Goal: Information Seeking & Learning: Learn about a topic

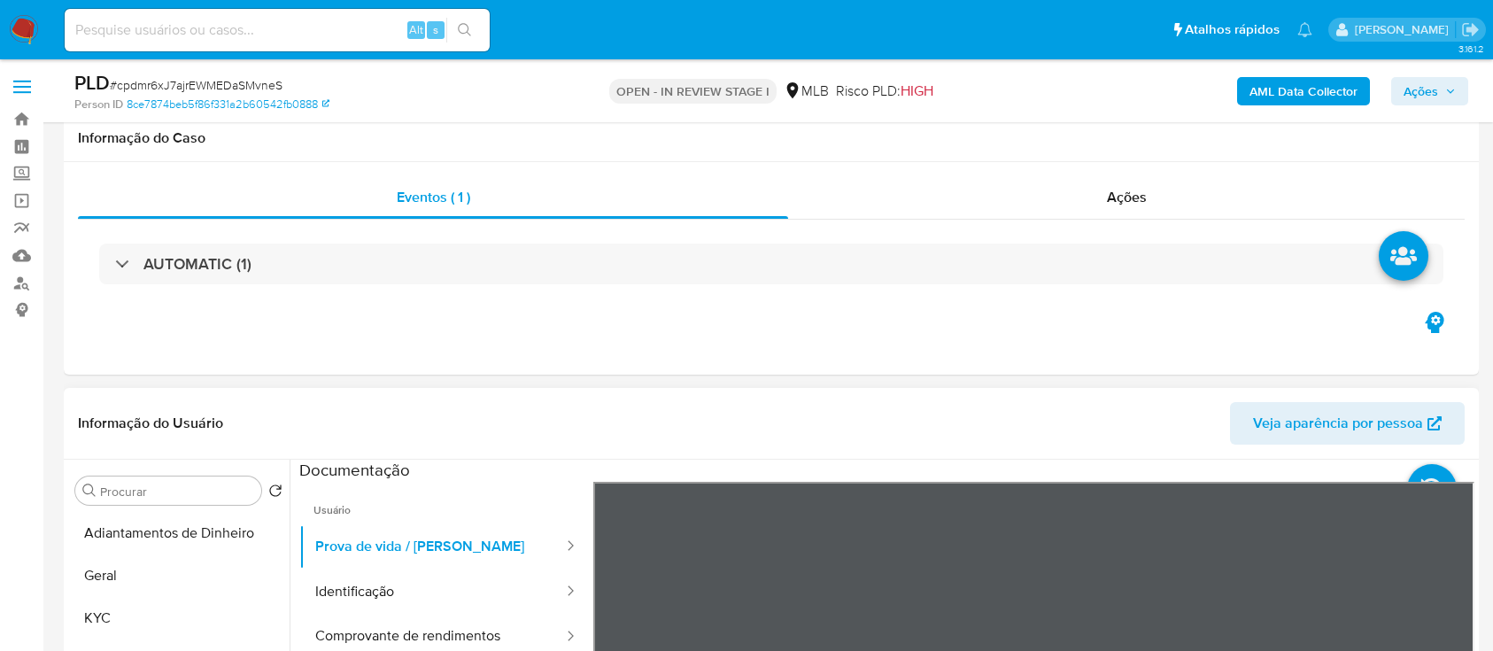
scroll to position [236, 0]
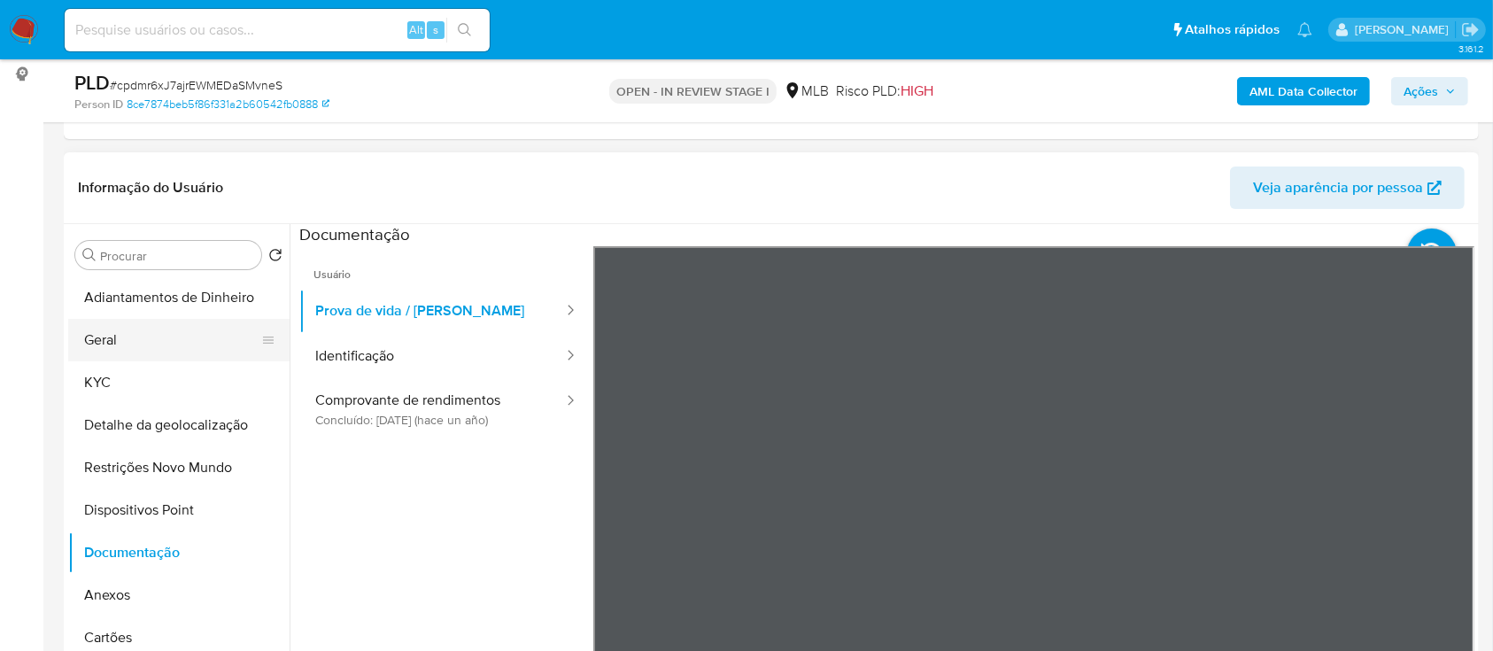
click at [112, 338] on button "Geral" at bounding box center [171, 340] width 207 height 43
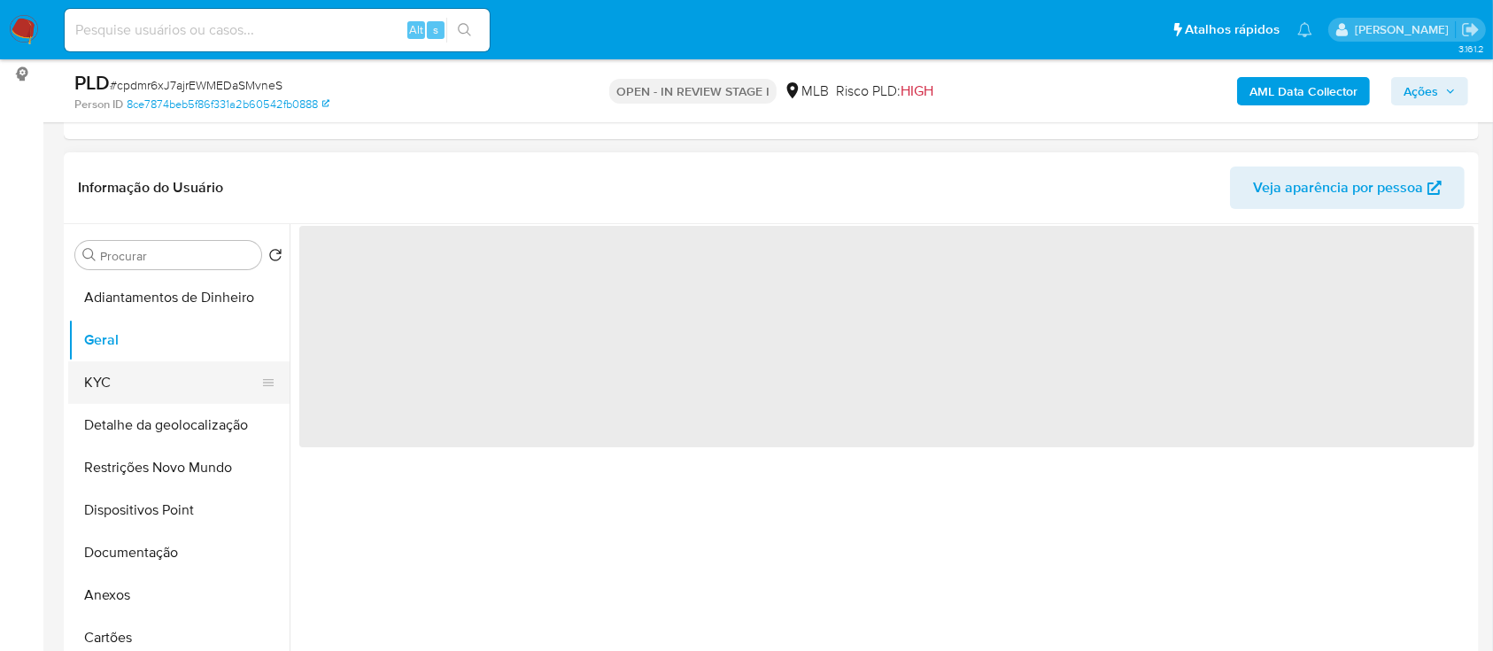
click at [101, 377] on button "KYC" at bounding box center [171, 382] width 207 height 43
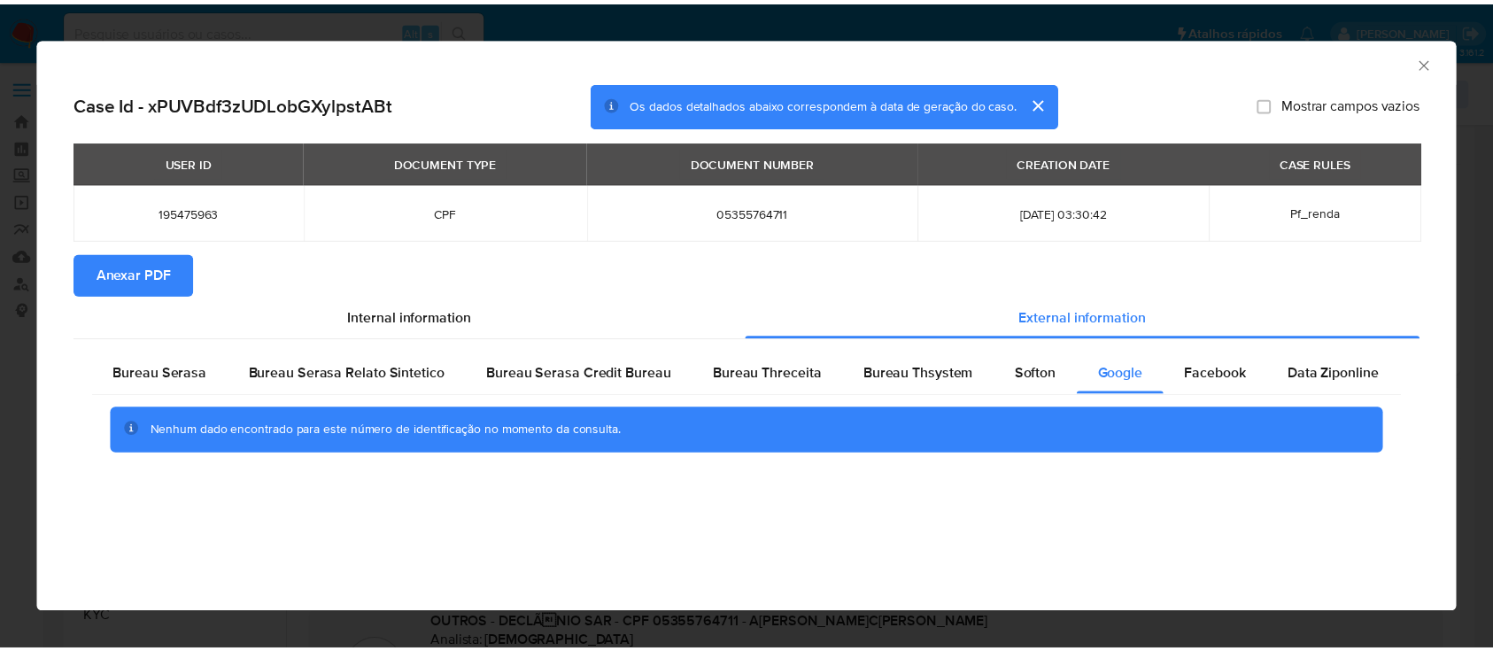
scroll to position [236, 0]
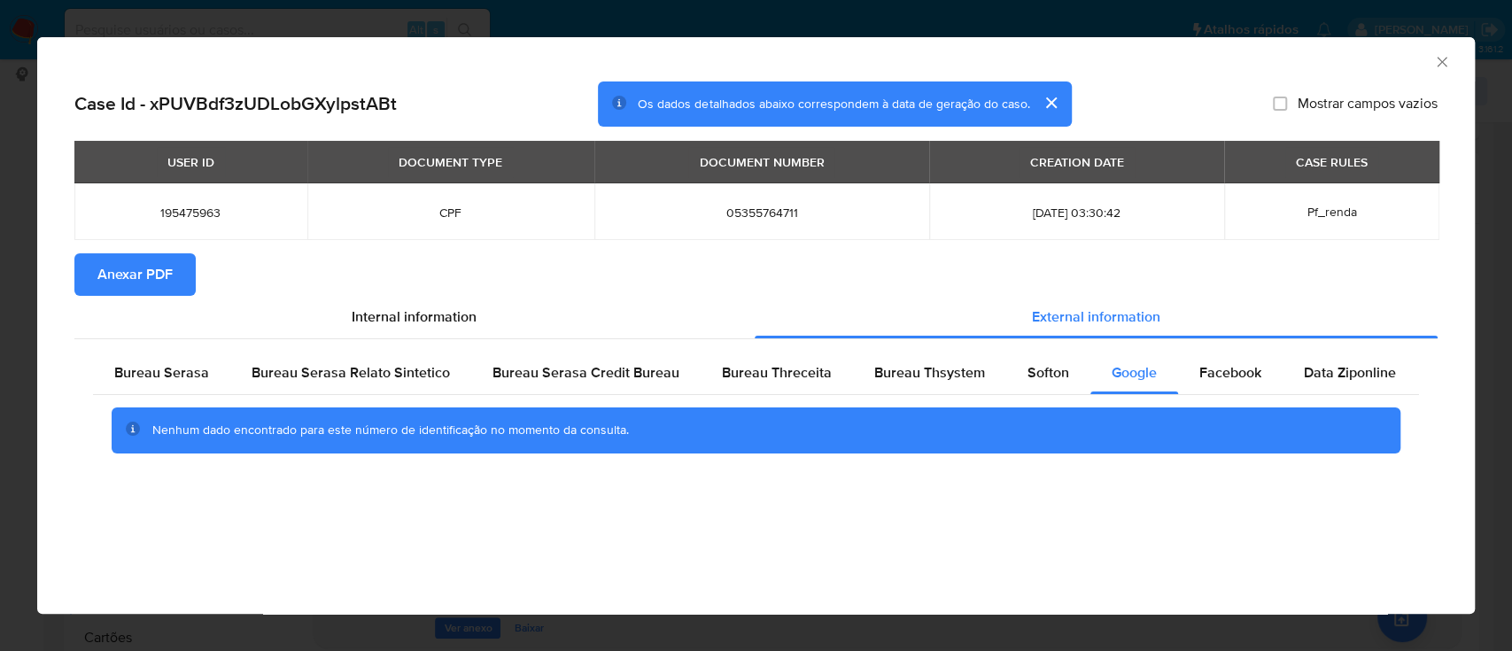
click at [1442, 65] on icon "Fechar a janela" at bounding box center [1442, 62] width 18 height 18
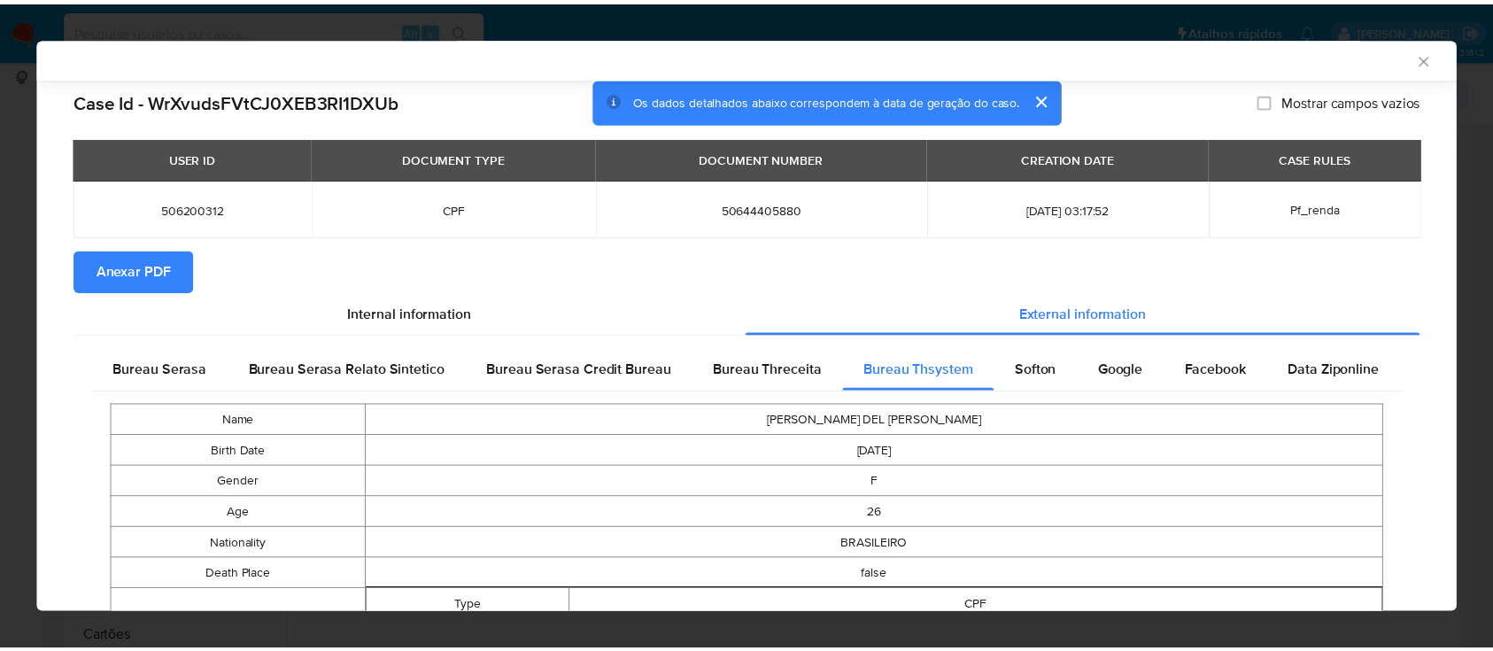
scroll to position [1707, 0]
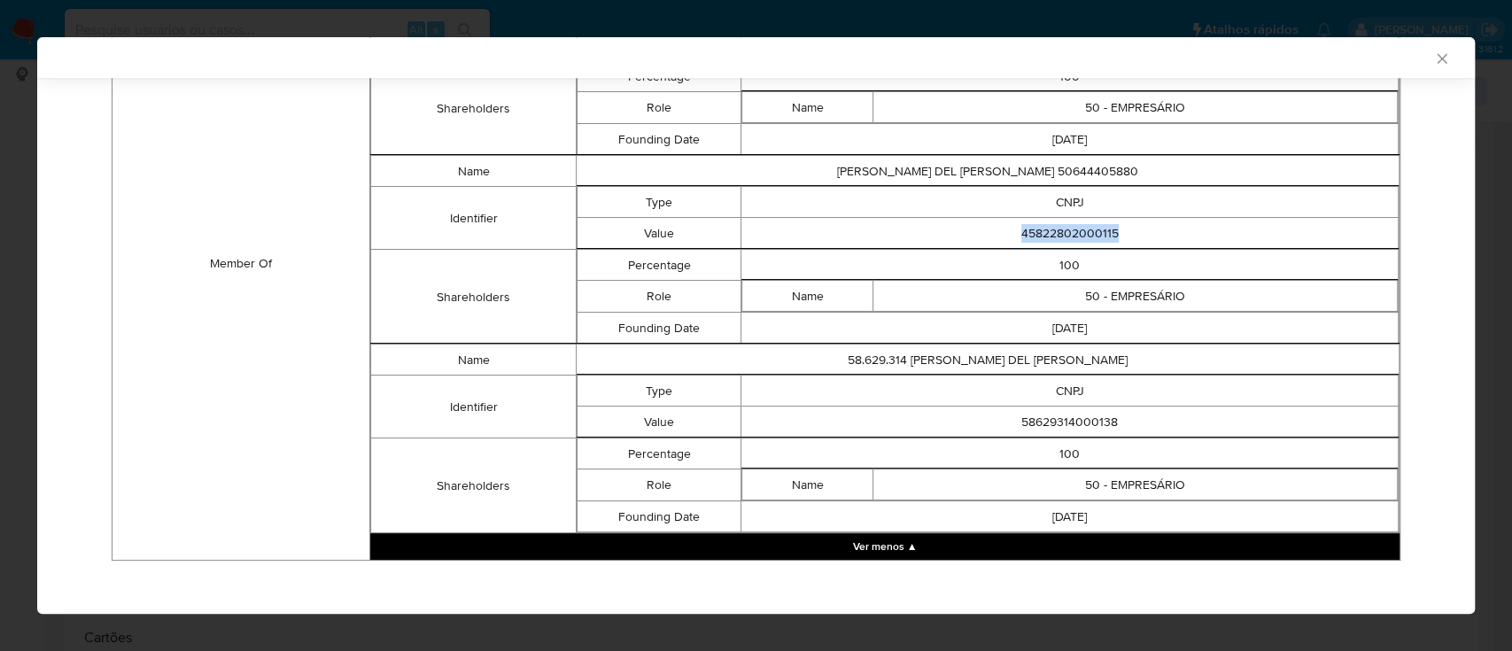
click at [1433, 51] on icon "Fechar a janela" at bounding box center [1442, 59] width 18 height 18
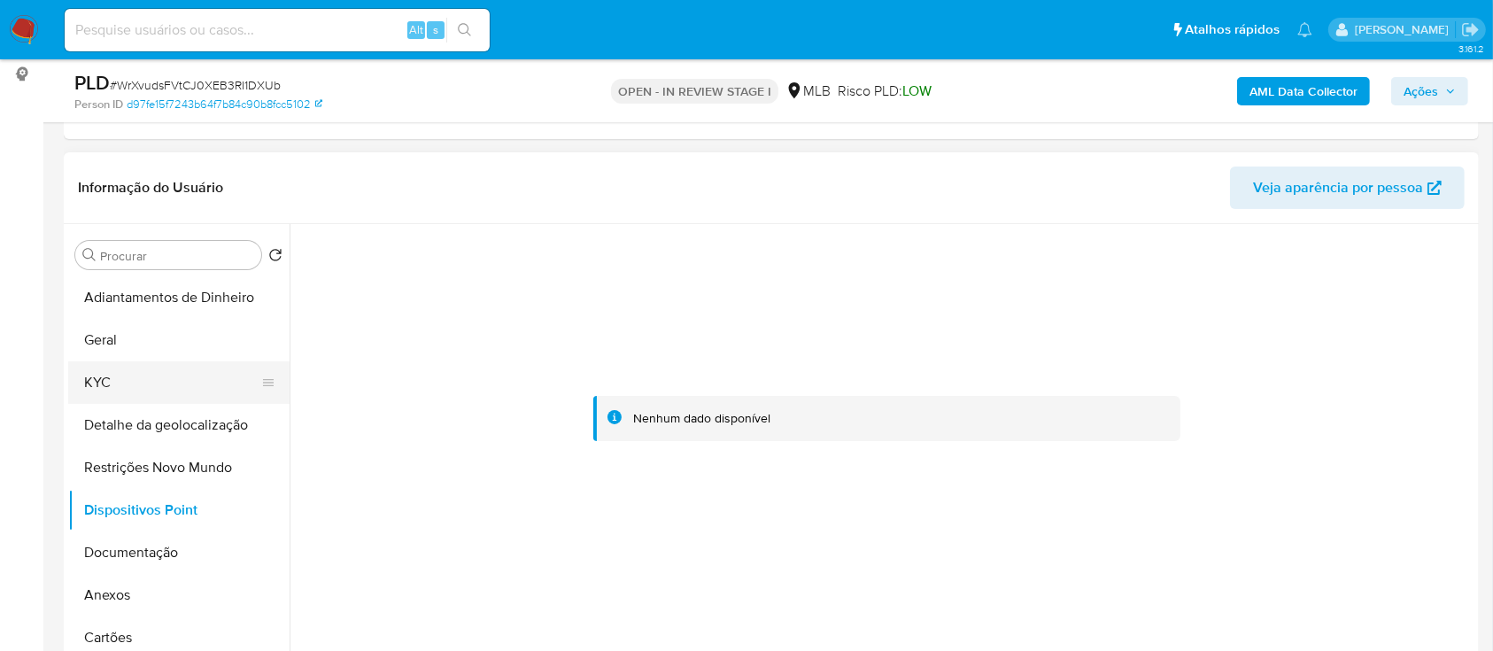
click at [115, 386] on button "KYC" at bounding box center [171, 382] width 207 height 43
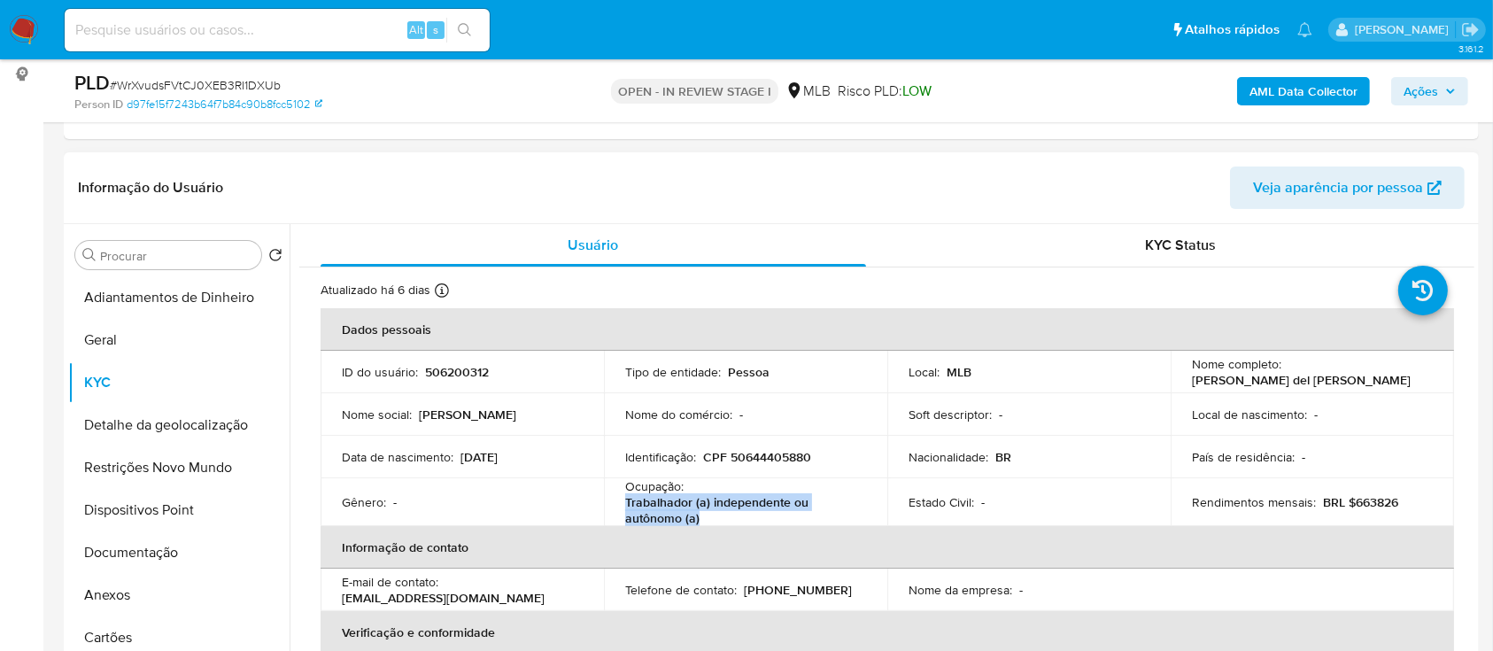
drag, startPoint x: 716, startPoint y: 522, endPoint x: 617, endPoint y: 505, distance: 100.6
click at [617, 505] on td "Ocupação : Trabalhador (a) independente ou autônomo (a)" at bounding box center [745, 502] width 283 height 48
copy p "Trabalhador (a) independente ou autônomo (a)"
click at [135, 547] on button "Documentação" at bounding box center [171, 552] width 207 height 43
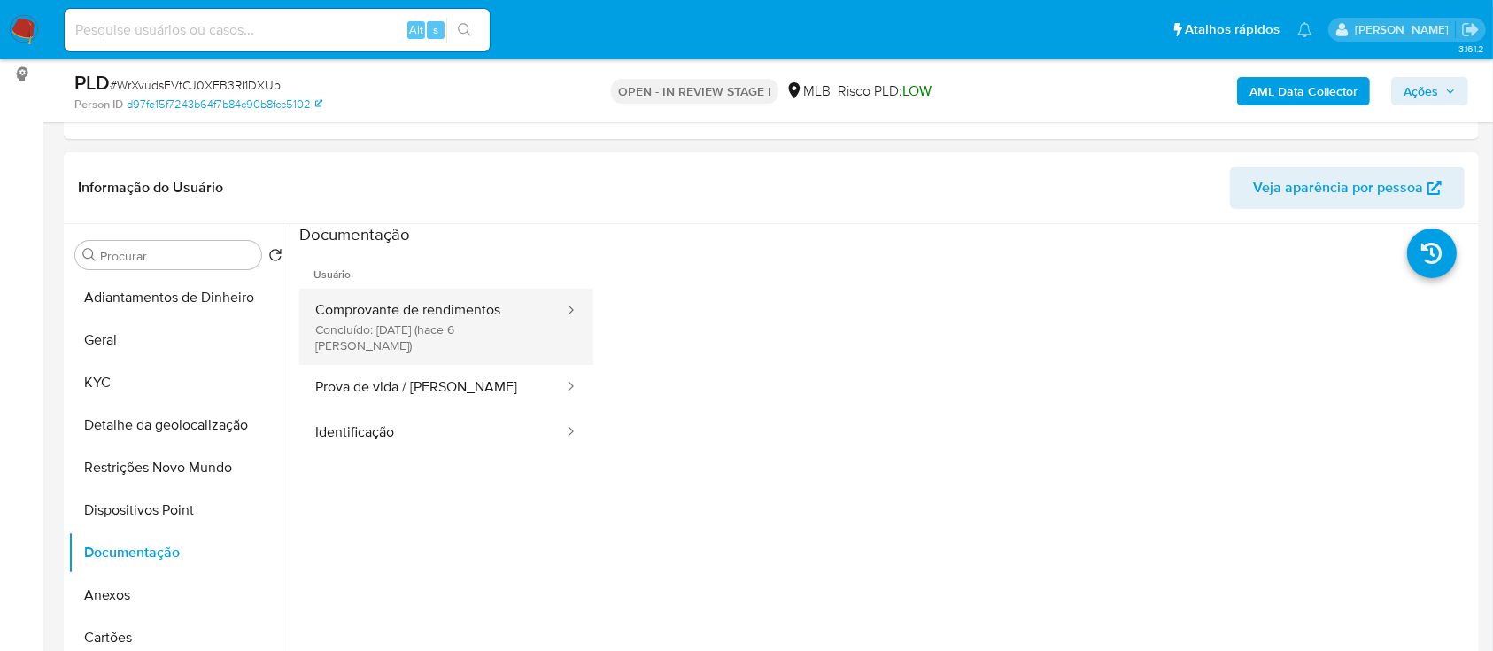
click at [452, 325] on button "Comprovante de rendimentos Concluído: 24/09/2025 (hace 6 días)" at bounding box center [432, 327] width 266 height 76
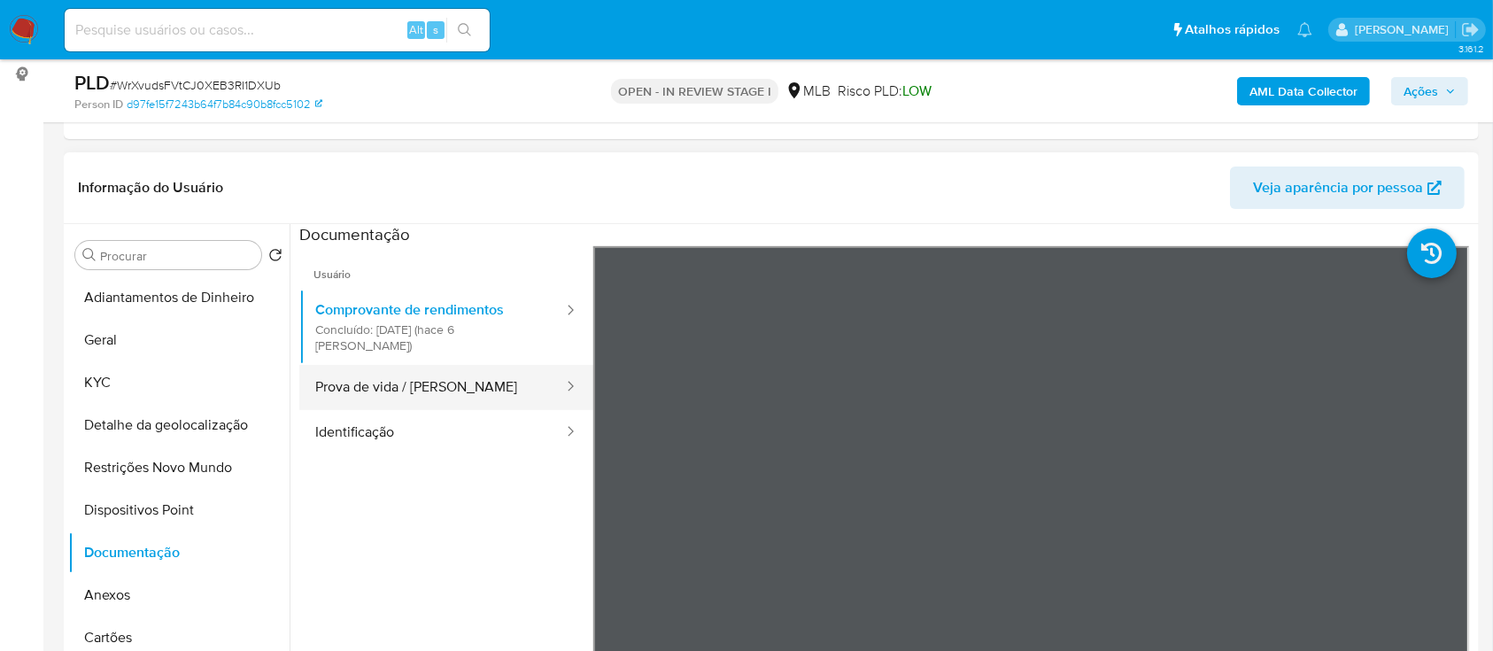
click at [398, 368] on button "Prova de vida / [PERSON_NAME]" at bounding box center [432, 387] width 266 height 45
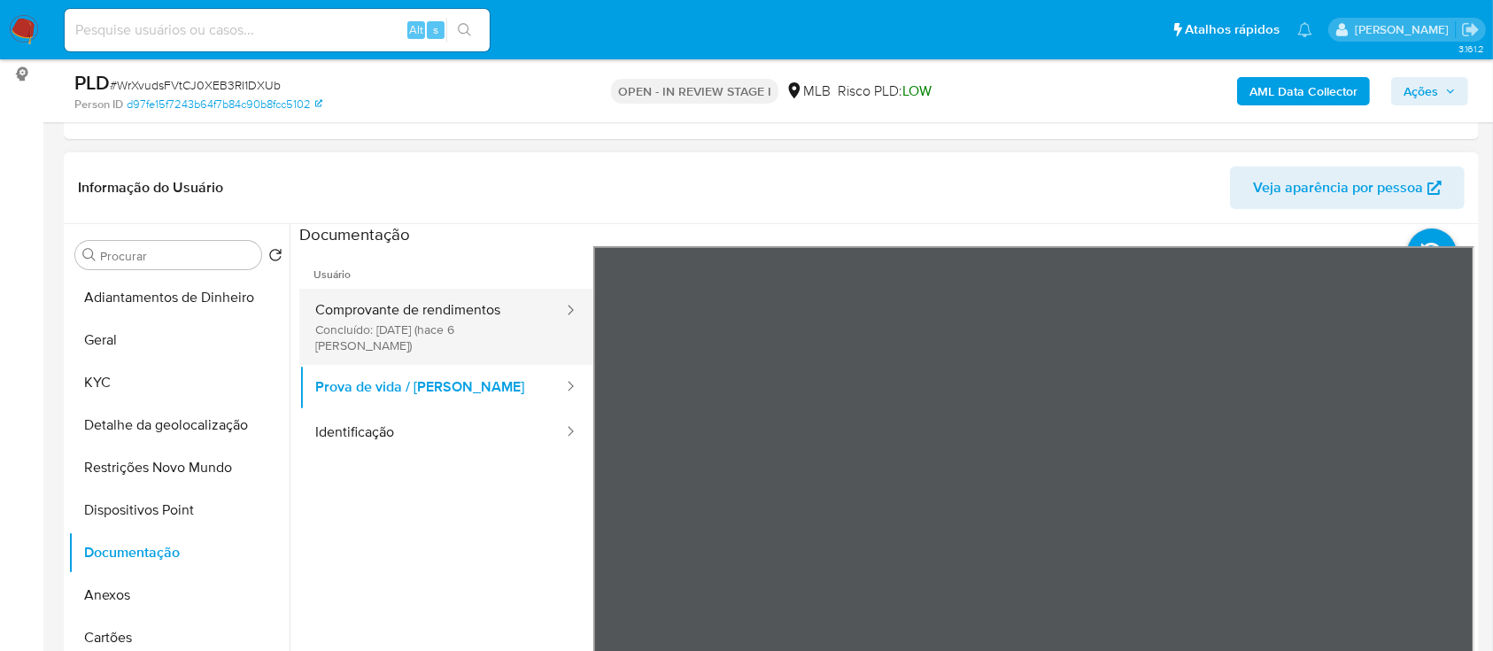
click at [713, 228] on section at bounding box center [886, 518] width 1175 height 589
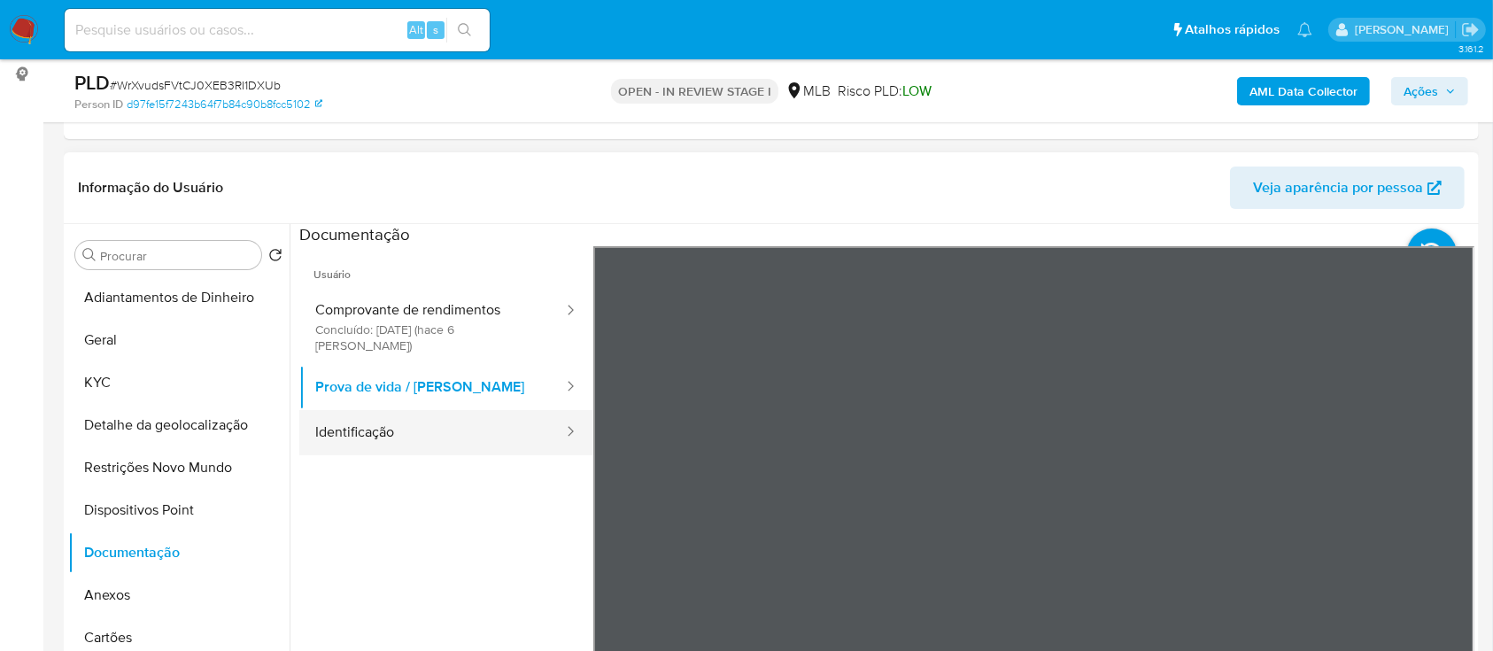
click at [360, 413] on button "Identificação" at bounding box center [432, 432] width 266 height 45
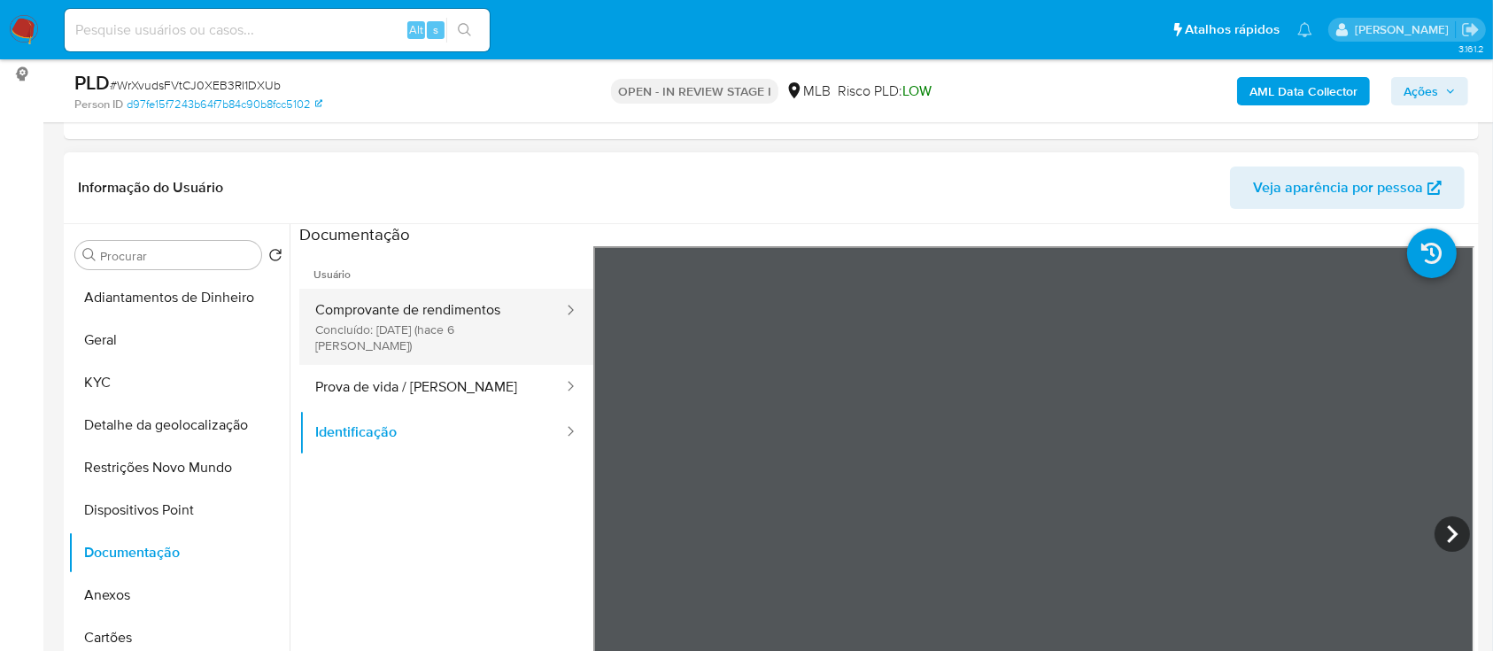
click at [390, 306] on button "Comprovante de rendimentos Concluído: 24/09/2025 (hace 6 días)" at bounding box center [432, 327] width 266 height 76
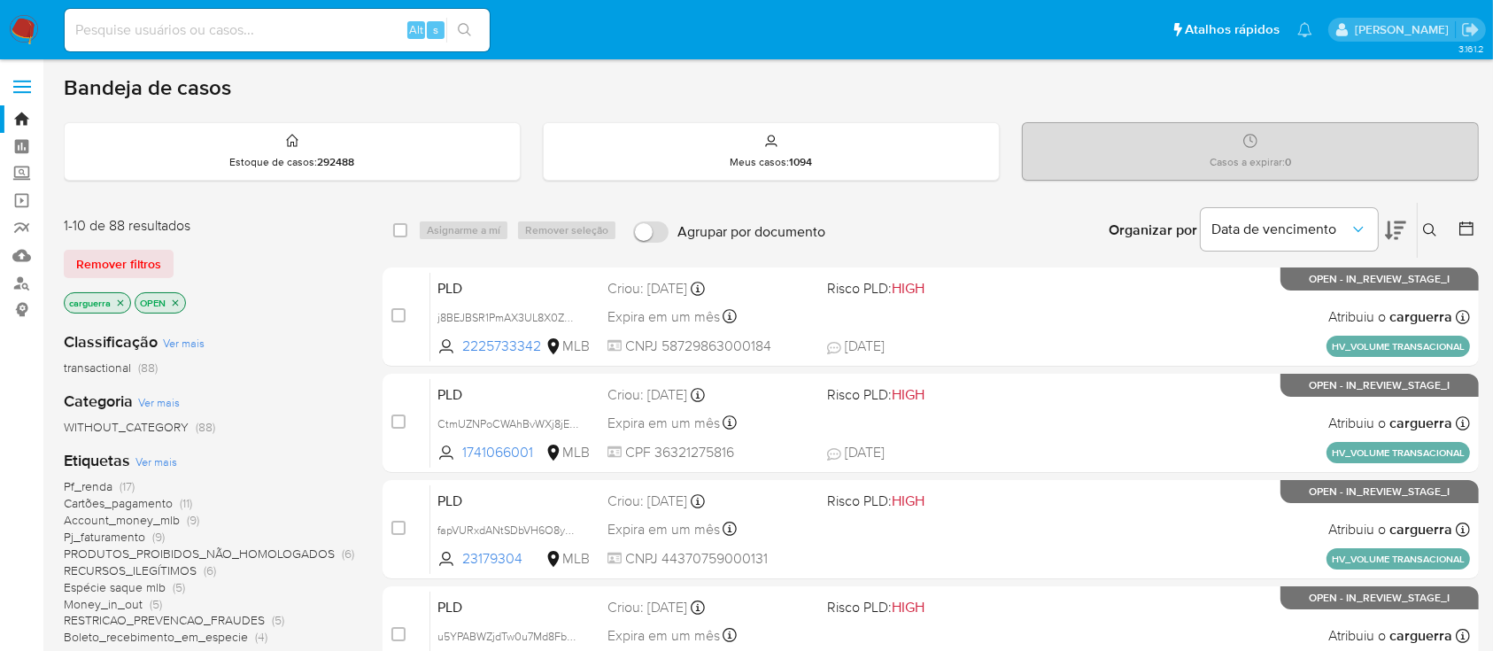
click at [1423, 228] on button at bounding box center [1432, 230] width 29 height 21
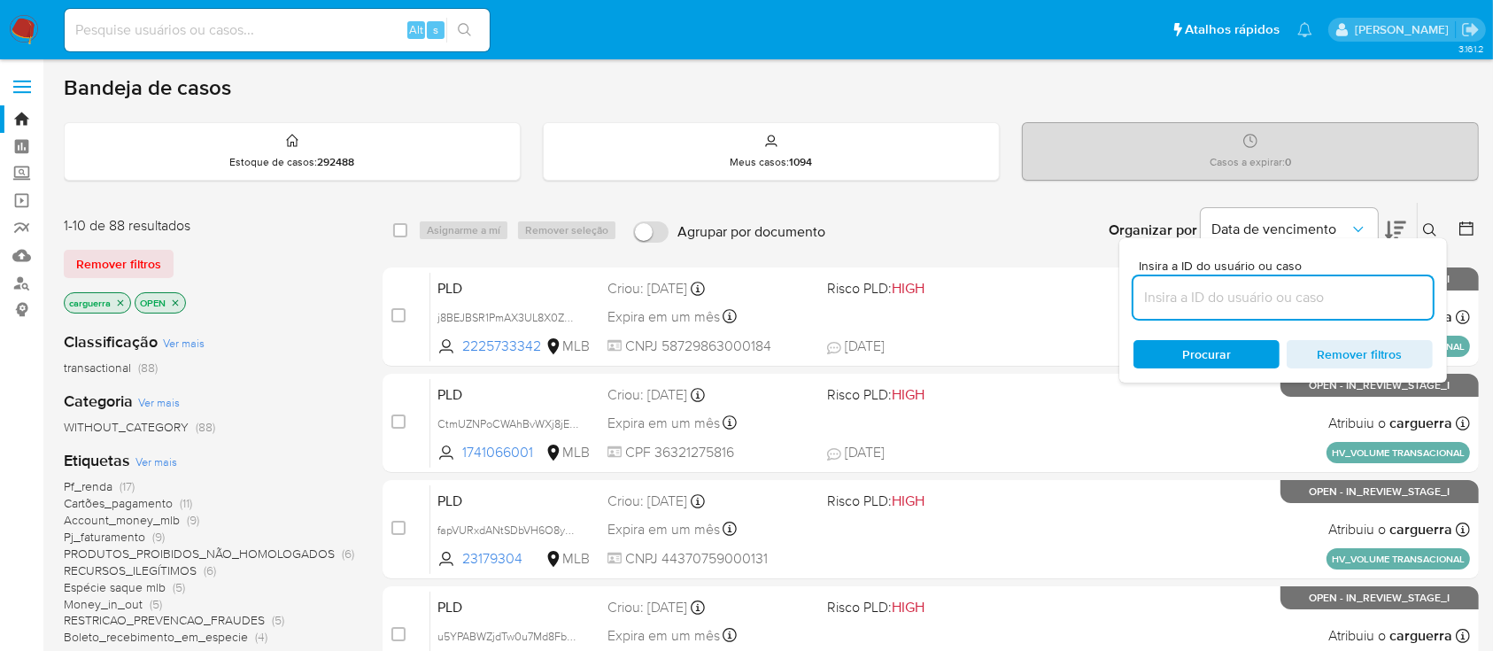
click at [1204, 287] on input at bounding box center [1283, 297] width 299 height 23
type input "lzOy4yxi3BQGaxf598CyScFP"
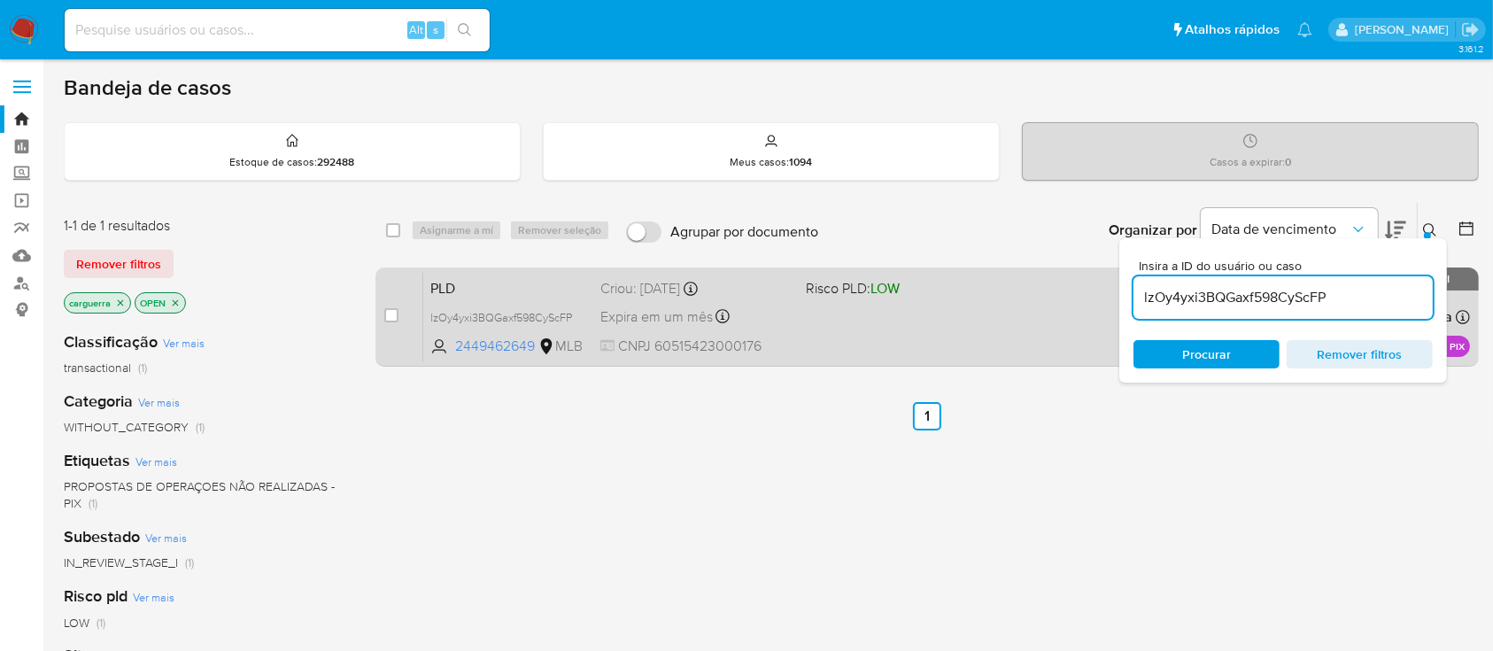
click at [942, 302] on div "PLD lzOy4yxi3BQGaxf598CyScFP 2449462649 MLB Risco PLD: LOW Criou: 12/09/2025 Cr…" at bounding box center [946, 316] width 1047 height 89
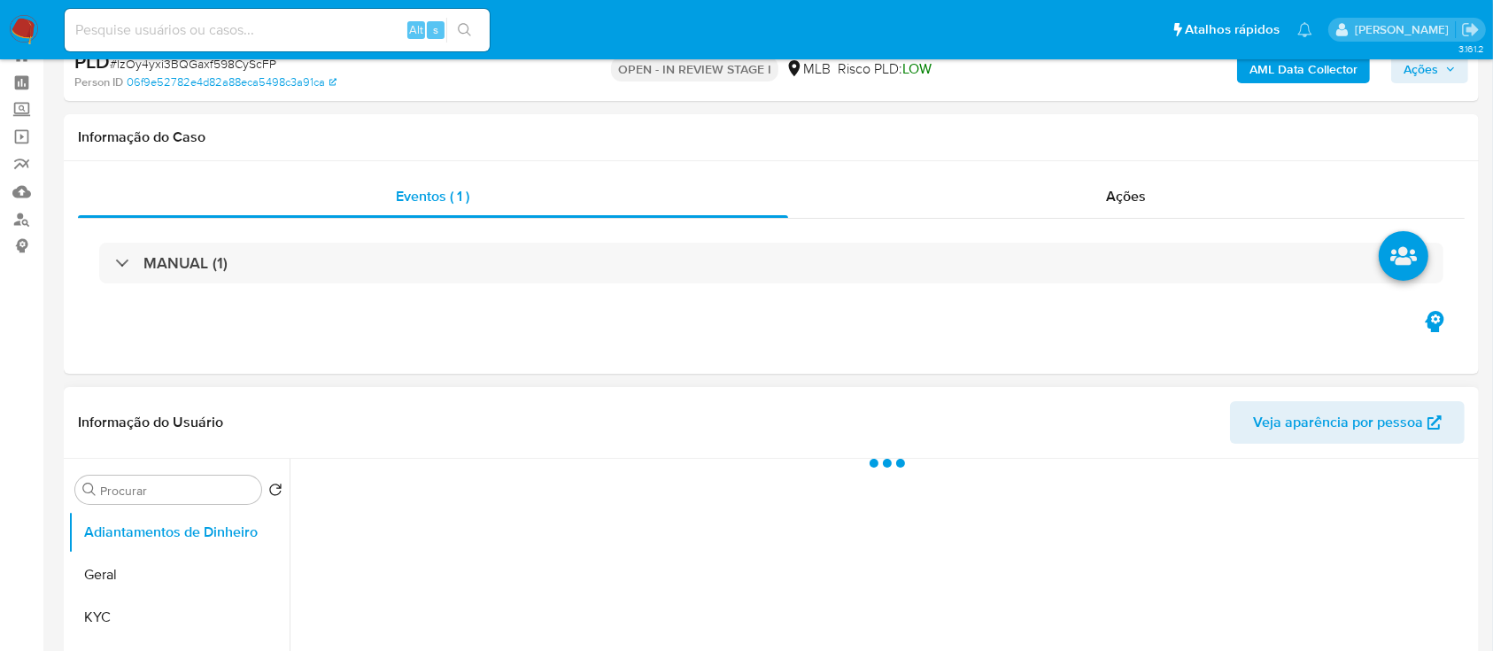
select select "10"
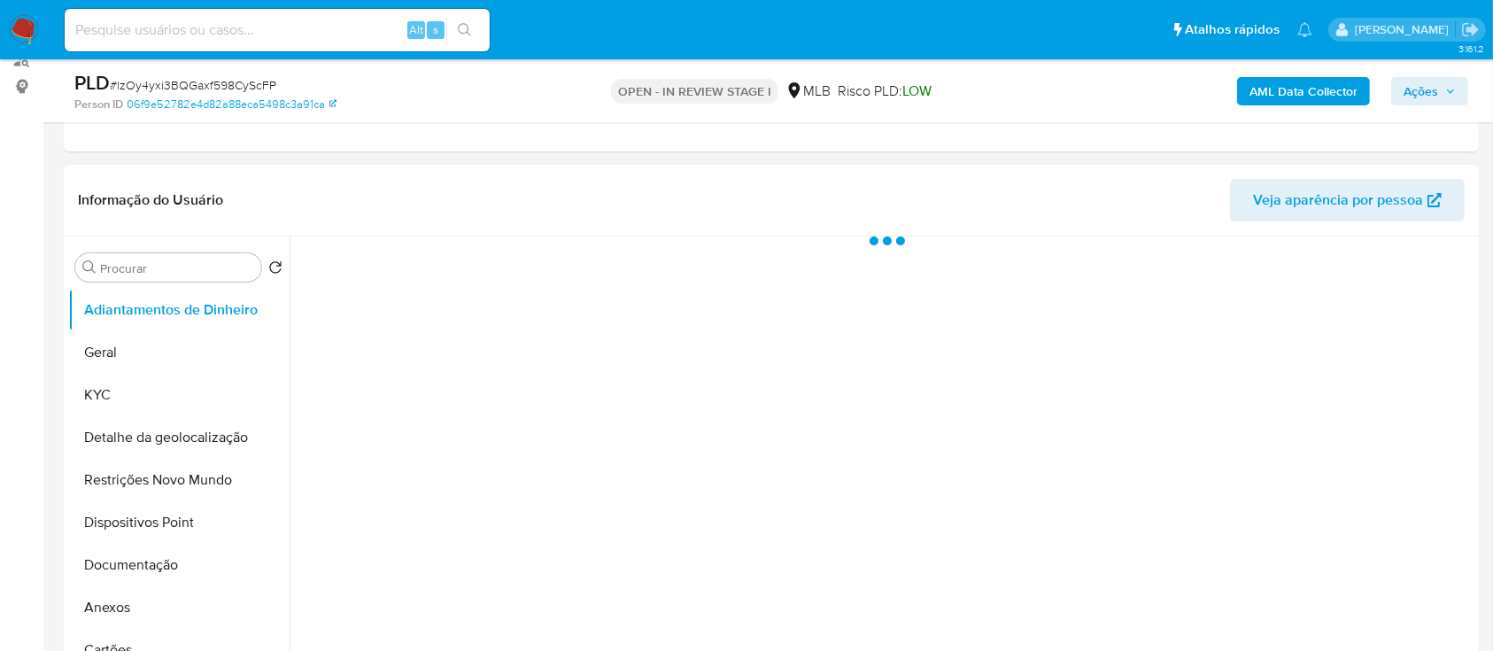
scroll to position [236, 0]
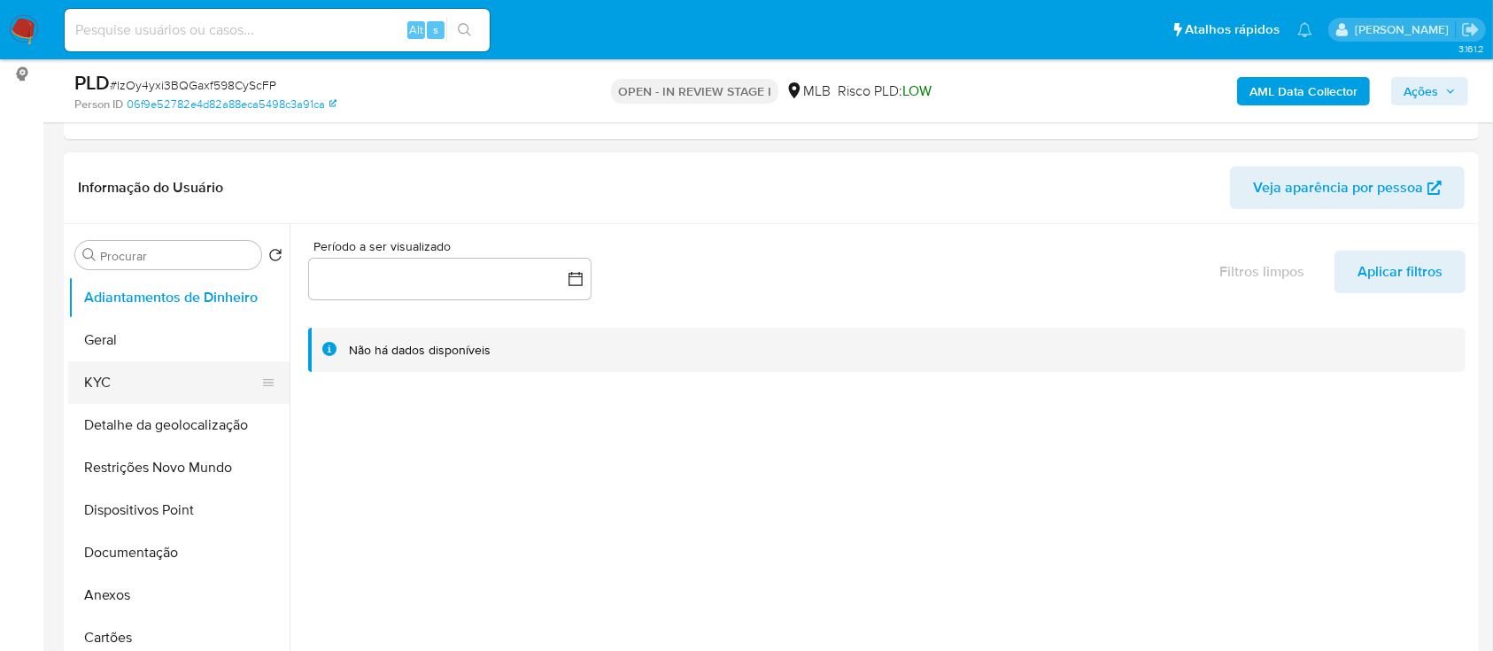
click at [102, 380] on button "KYC" at bounding box center [171, 382] width 207 height 43
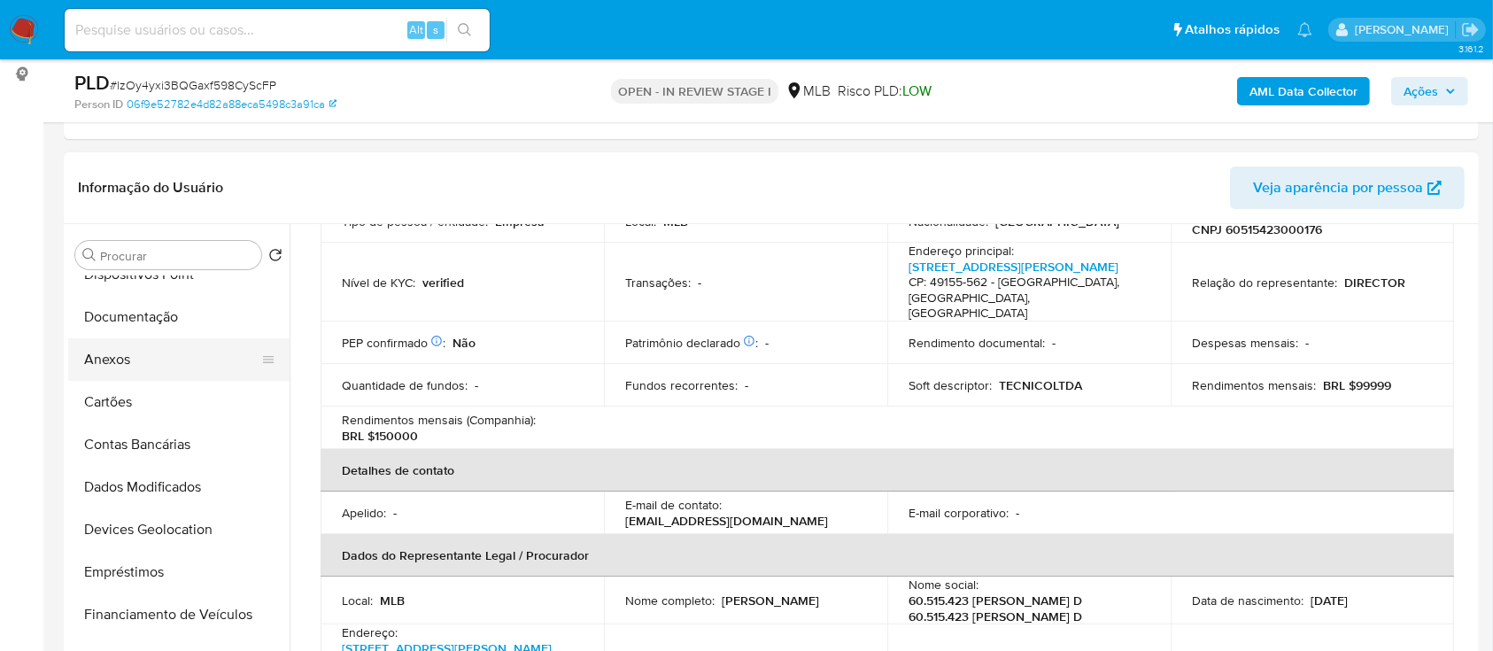
click at [129, 371] on button "Anexos" at bounding box center [171, 359] width 207 height 43
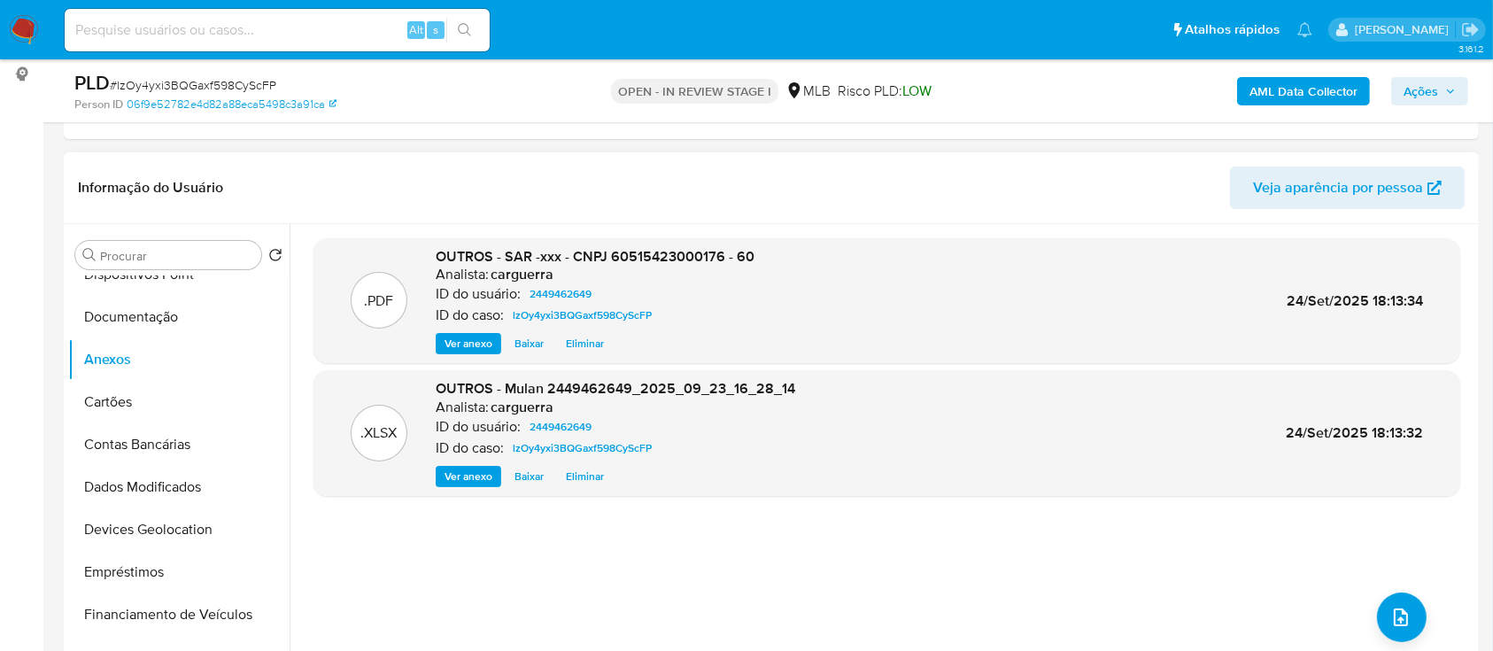
click at [474, 343] on span "Ver anexo" at bounding box center [469, 344] width 48 height 18
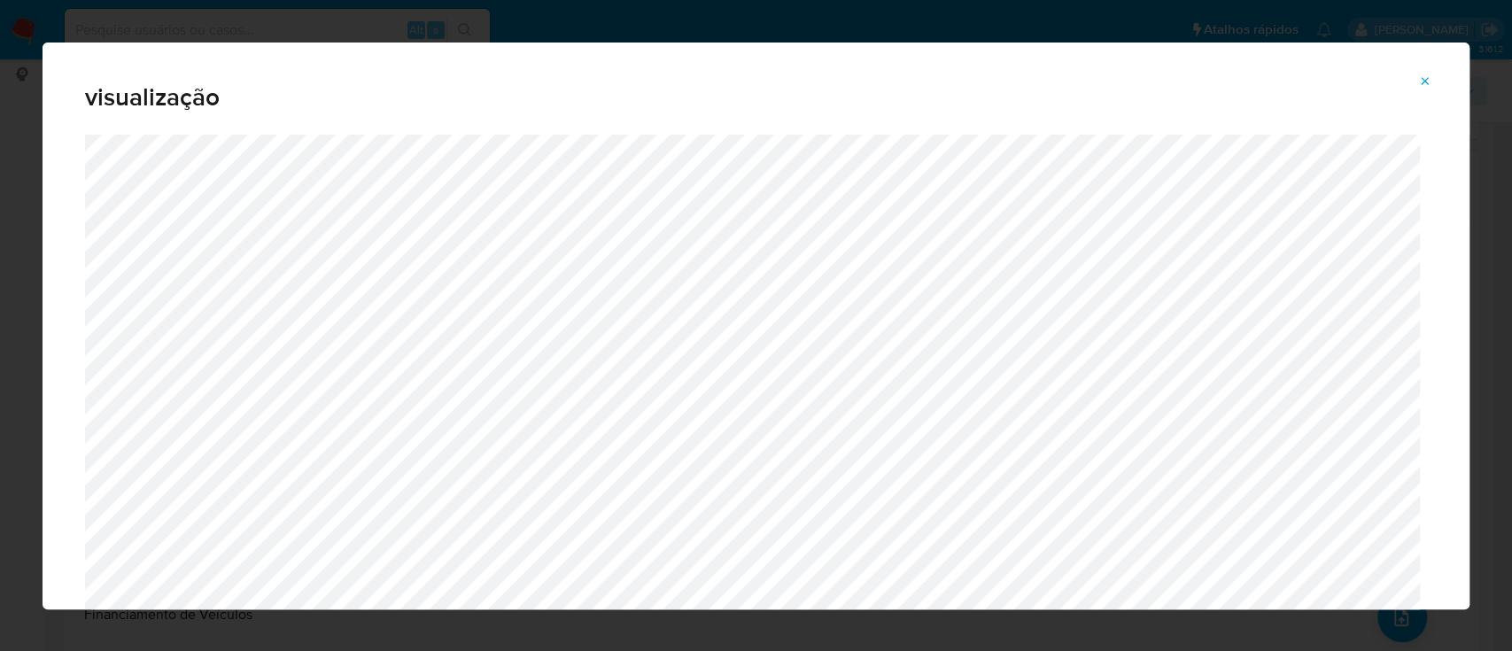
click at [1418, 74] on icon "Attachment preview" at bounding box center [1425, 81] width 14 height 14
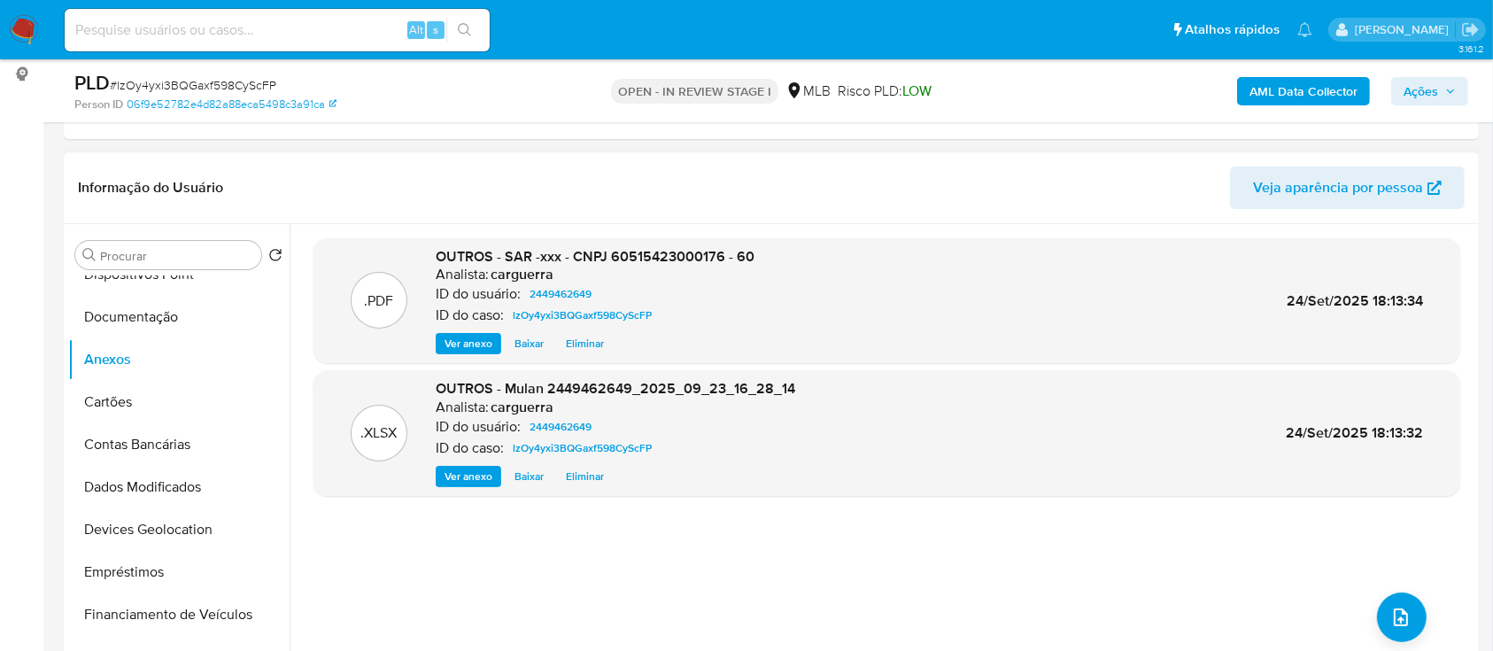
click at [1424, 81] on span "Ações" at bounding box center [1421, 91] width 35 height 28
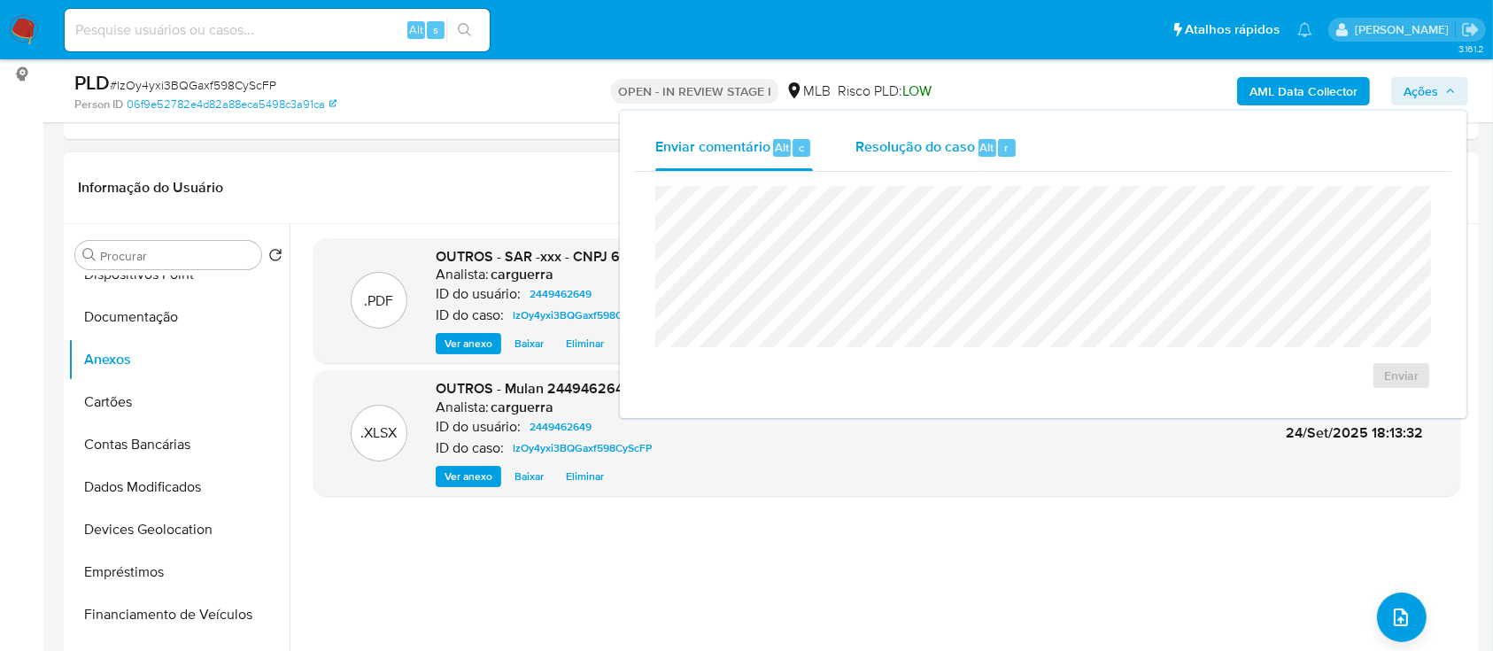
click at [916, 155] on div "Resolução do caso Alt r" at bounding box center [936, 148] width 162 height 46
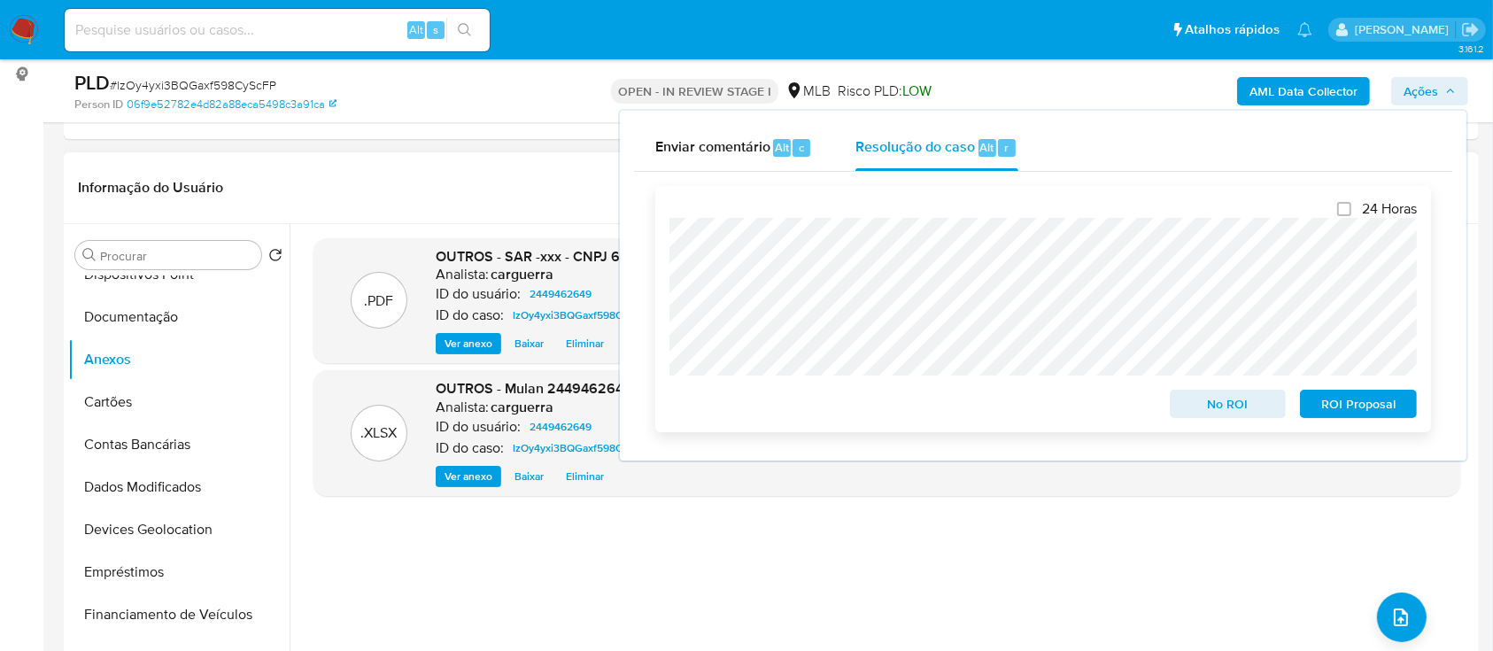
click at [1334, 400] on span "ROI Proposal" at bounding box center [1358, 403] width 92 height 25
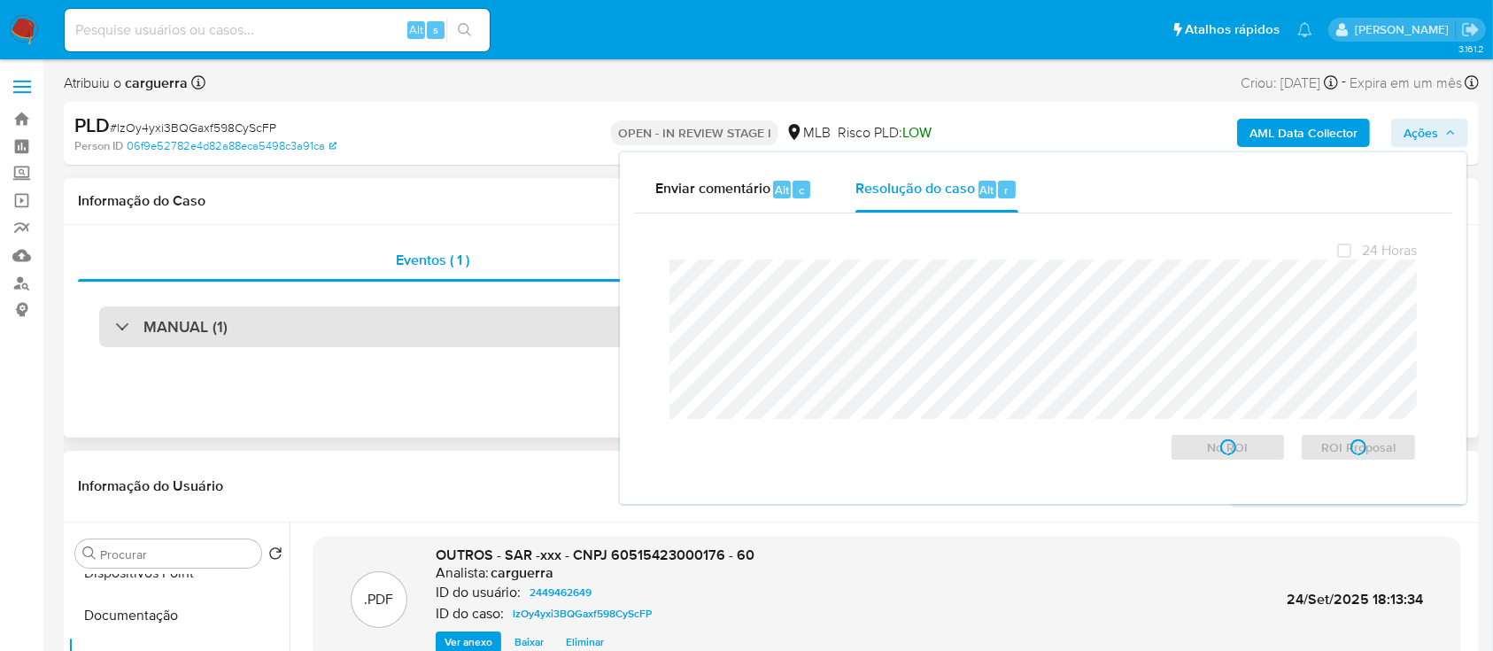
click at [152, 333] on h3 "MANUAL (1)" at bounding box center [185, 326] width 84 height 19
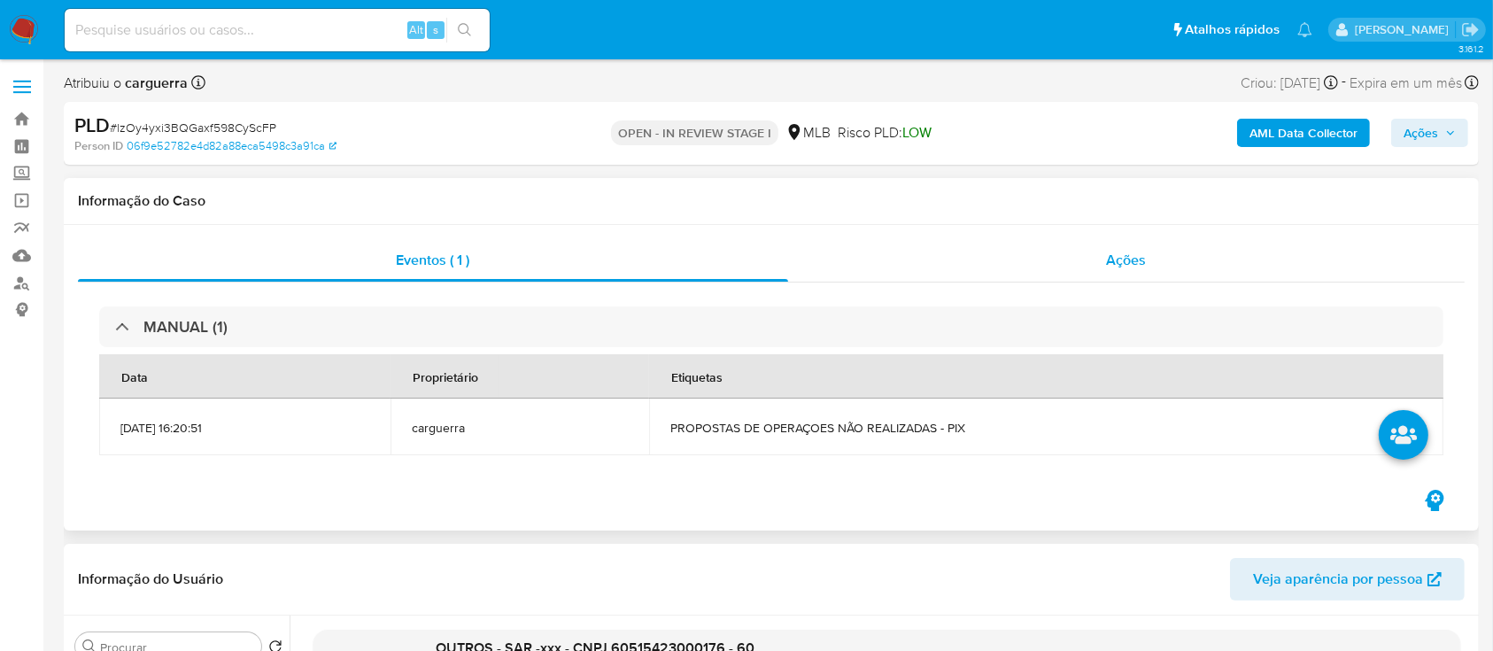
click at [1131, 263] on span "Ações" at bounding box center [1127, 260] width 40 height 20
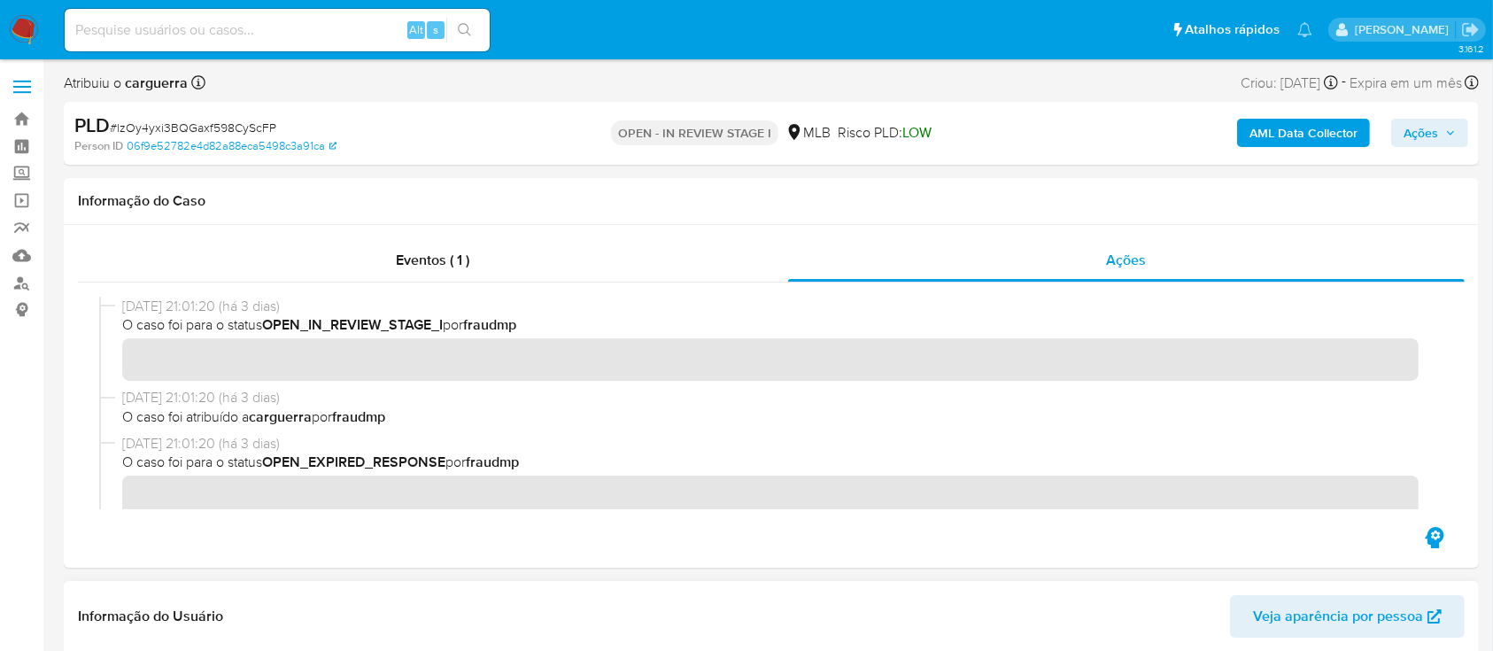
click at [1439, 127] on span "Ações" at bounding box center [1430, 132] width 52 height 25
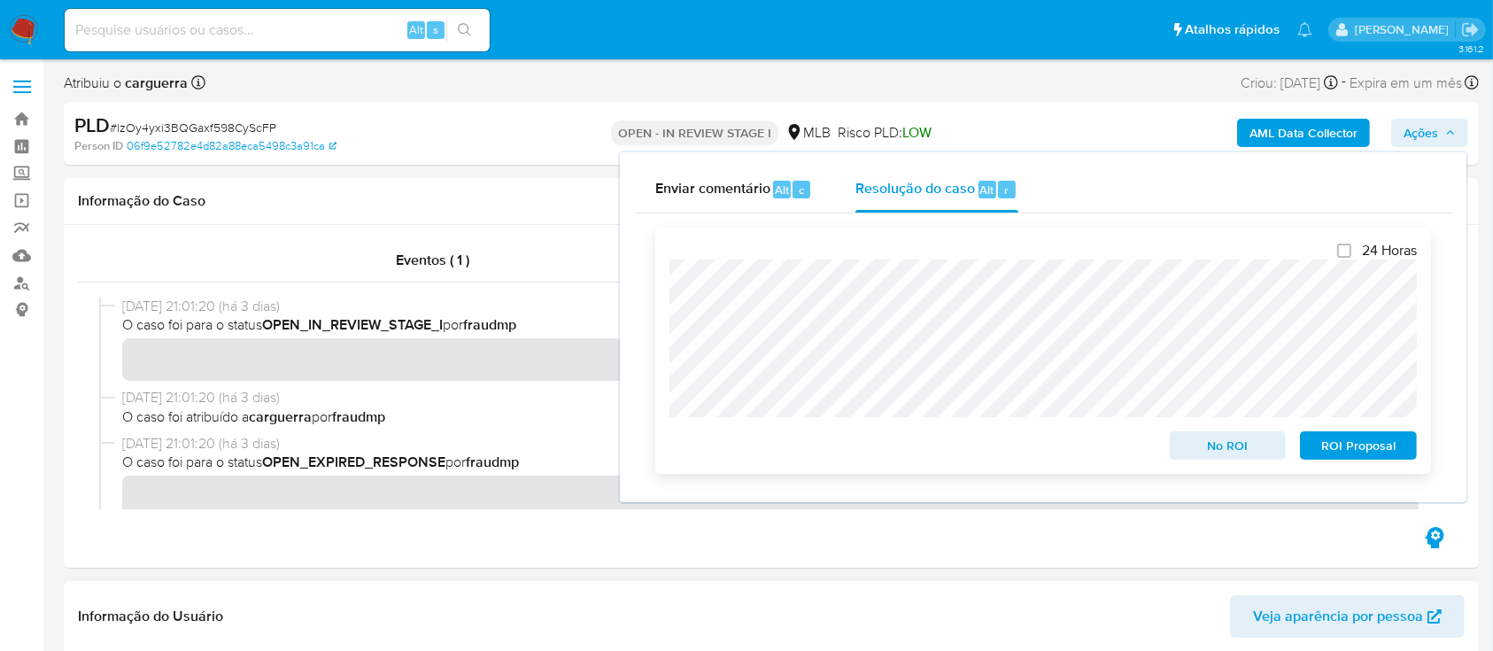
click at [1354, 443] on span "ROI Proposal" at bounding box center [1358, 445] width 92 height 25
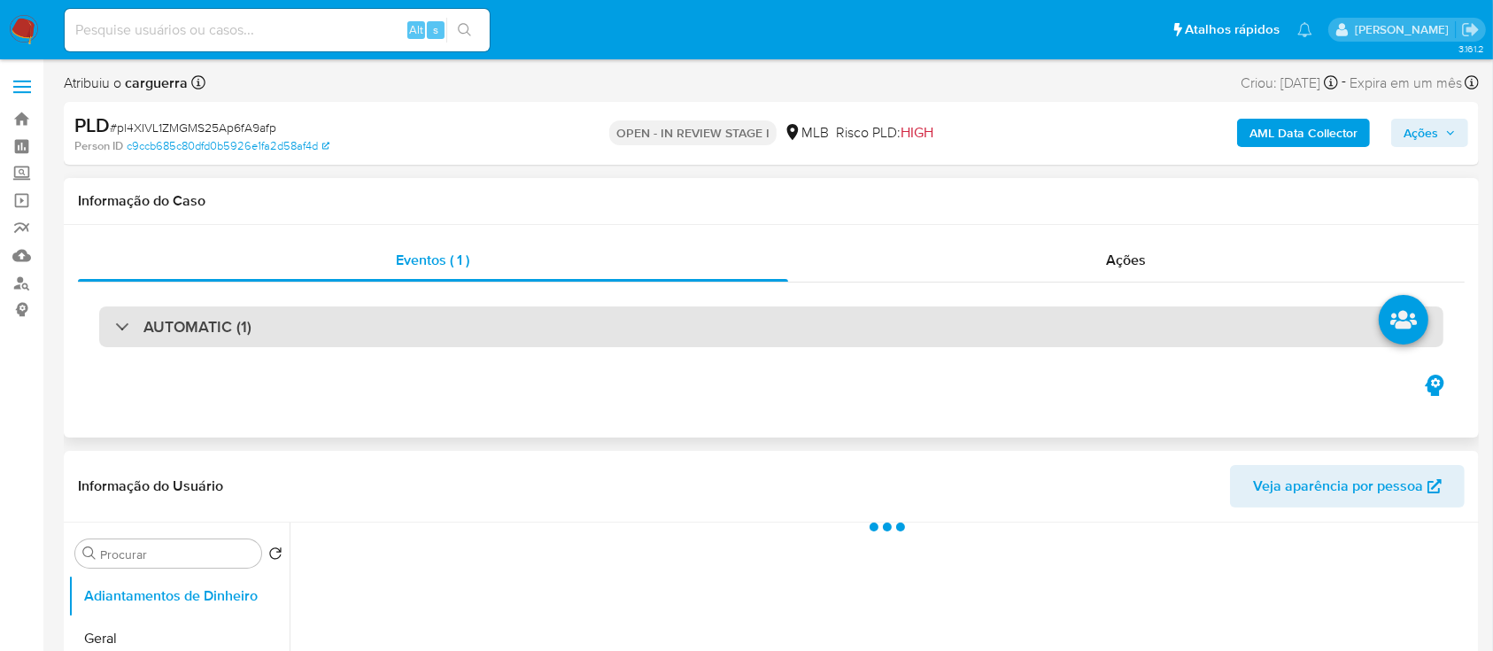
select select "10"
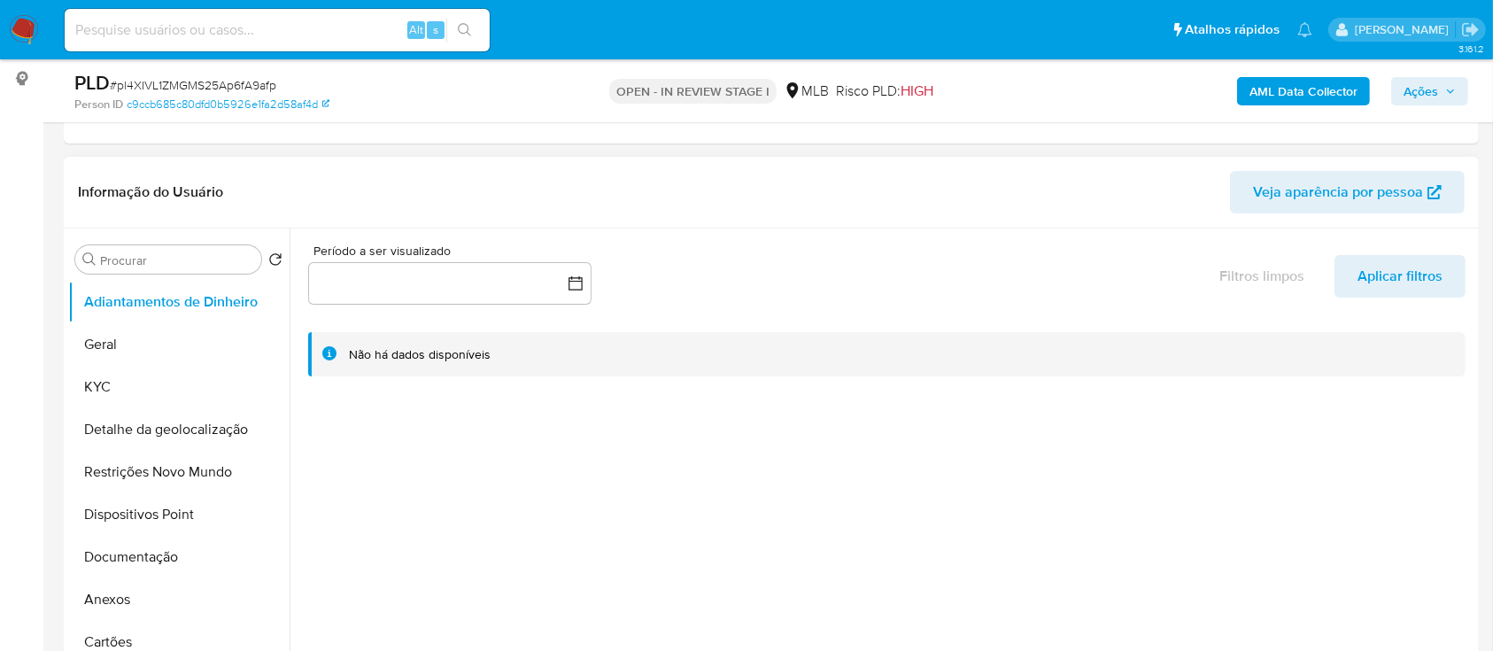
scroll to position [236, 0]
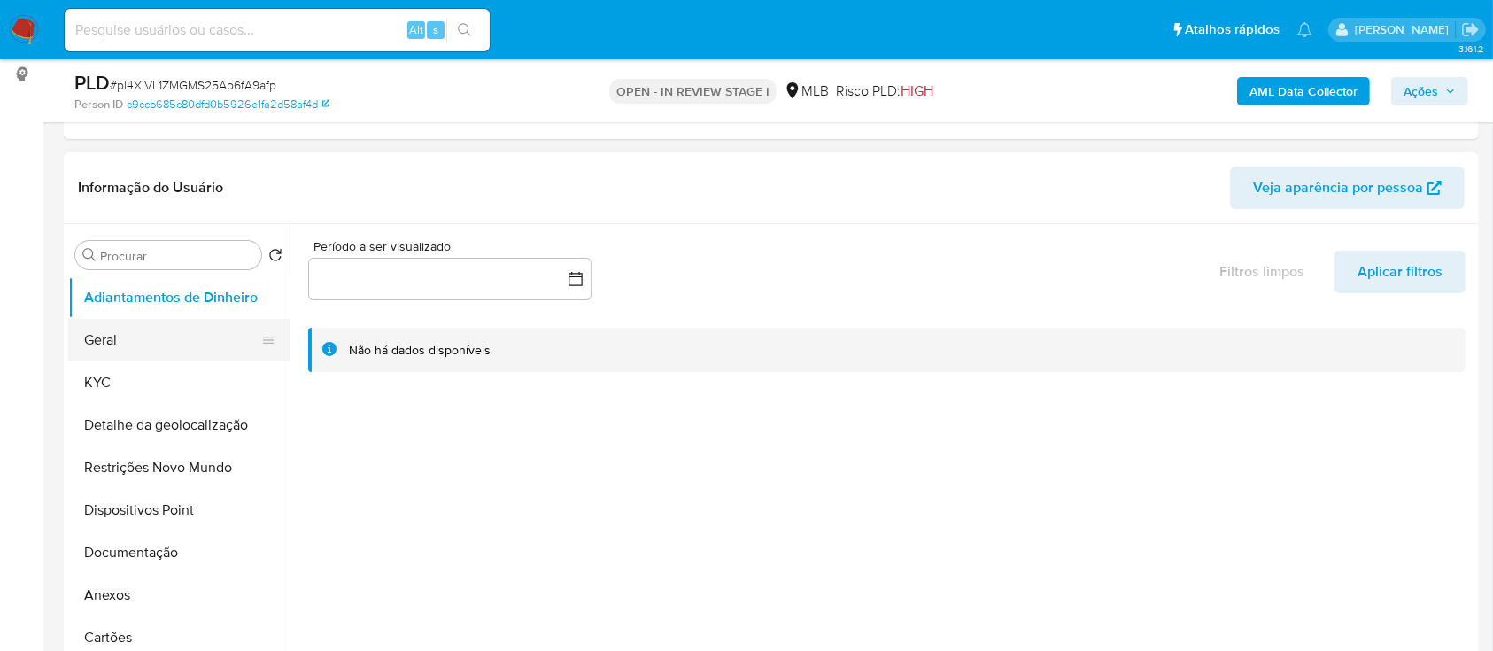
click at [116, 344] on button "Geral" at bounding box center [171, 340] width 207 height 43
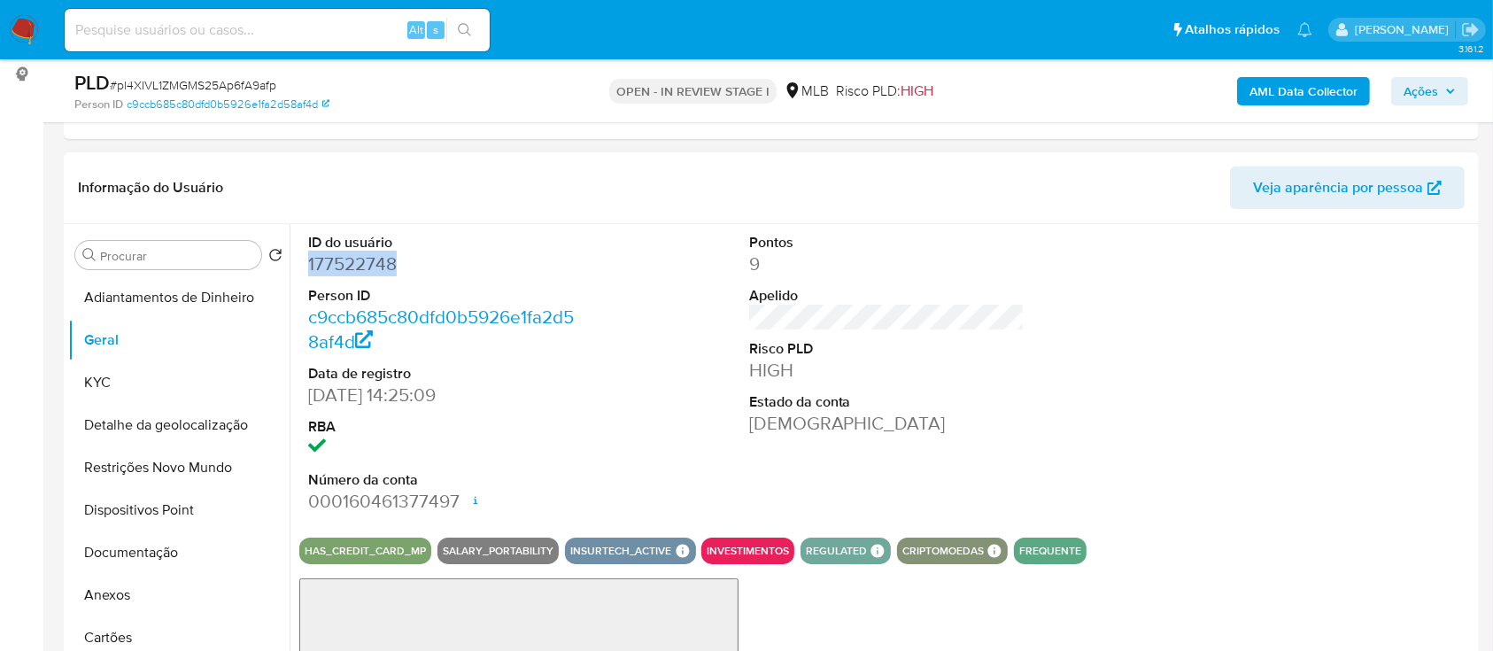
drag, startPoint x: 426, startPoint y: 274, endPoint x: 305, endPoint y: 268, distance: 121.4
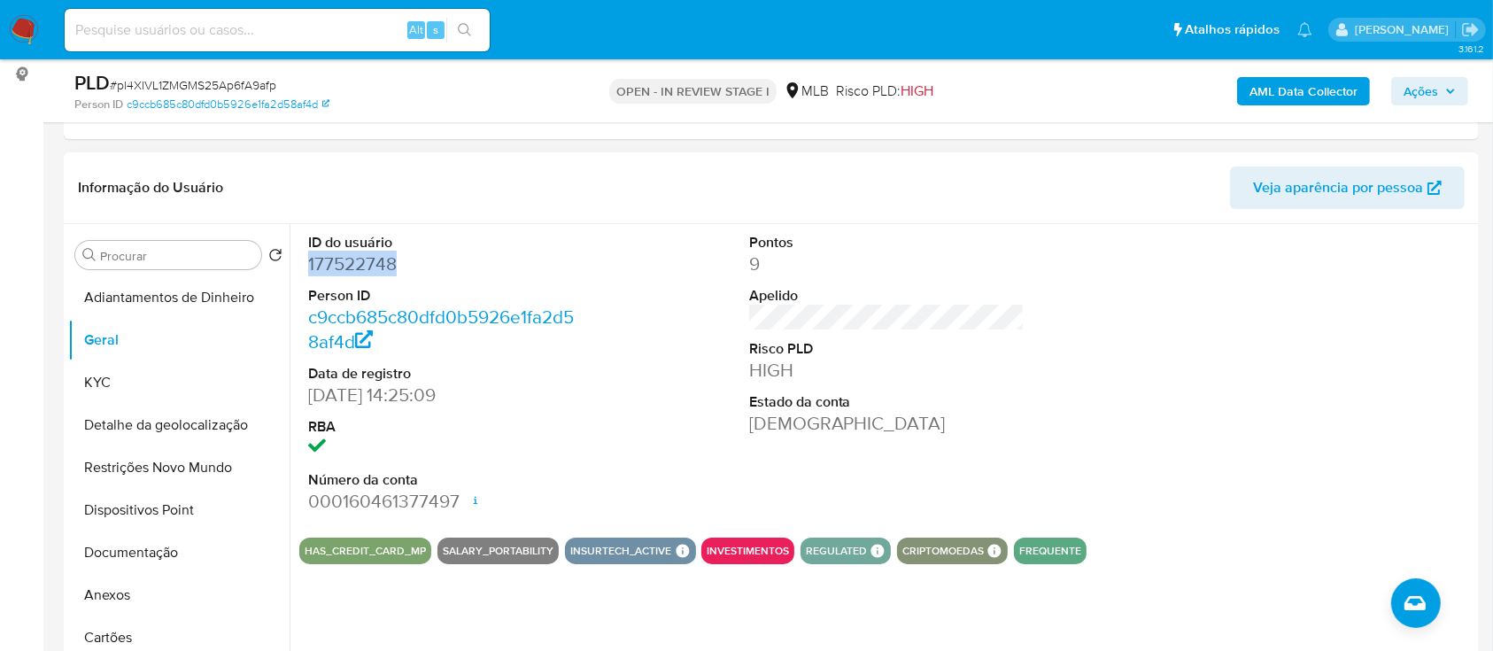
click at [305, 268] on div "ID do usuário 177522748 Person ID c9ccb685c80dfd0b5926e1fa2d58af4d Data de regi…" at bounding box center [446, 373] width 294 height 299
copy dd "177522748"
click at [1312, 309] on div at bounding box center [1328, 373] width 294 height 299
click at [93, 387] on button "KYC" at bounding box center [171, 382] width 207 height 43
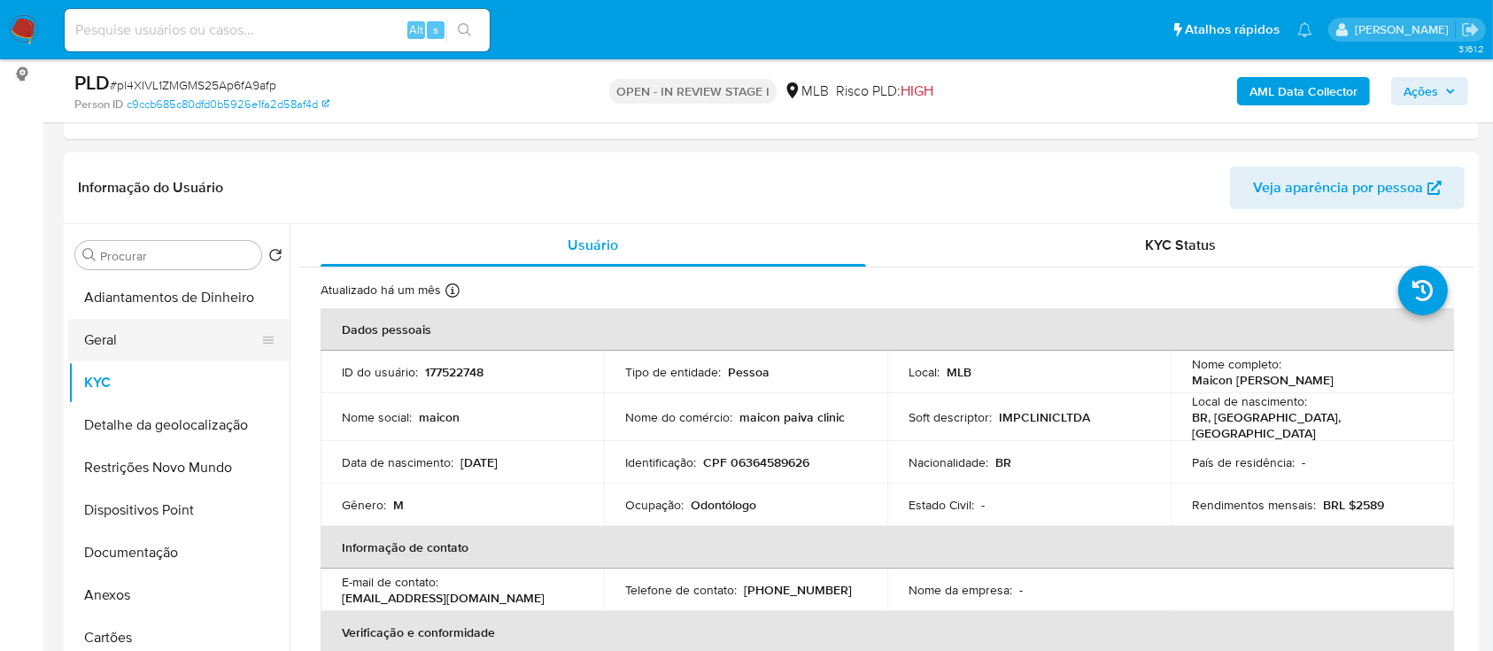
click at [120, 352] on button "Geral" at bounding box center [171, 340] width 207 height 43
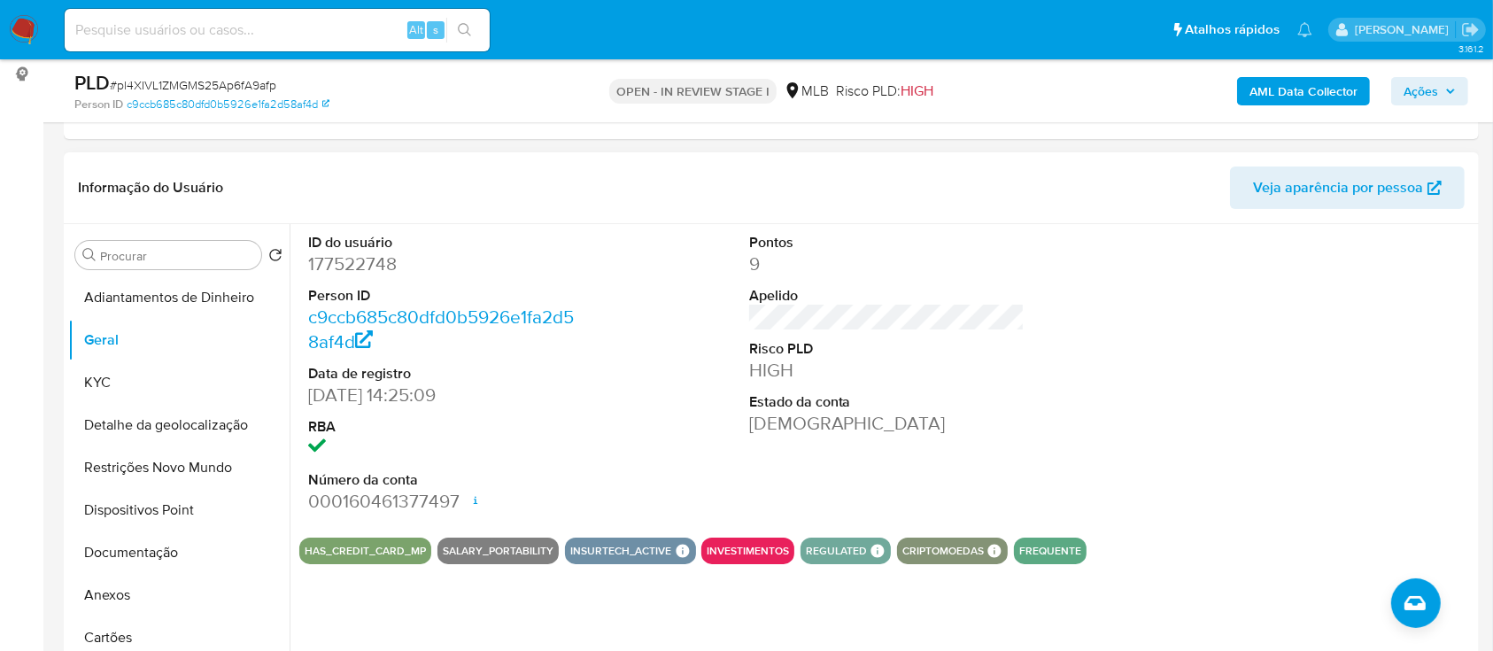
click at [1328, 331] on div at bounding box center [1328, 373] width 294 height 299
click at [103, 378] on button "KYC" at bounding box center [171, 382] width 207 height 43
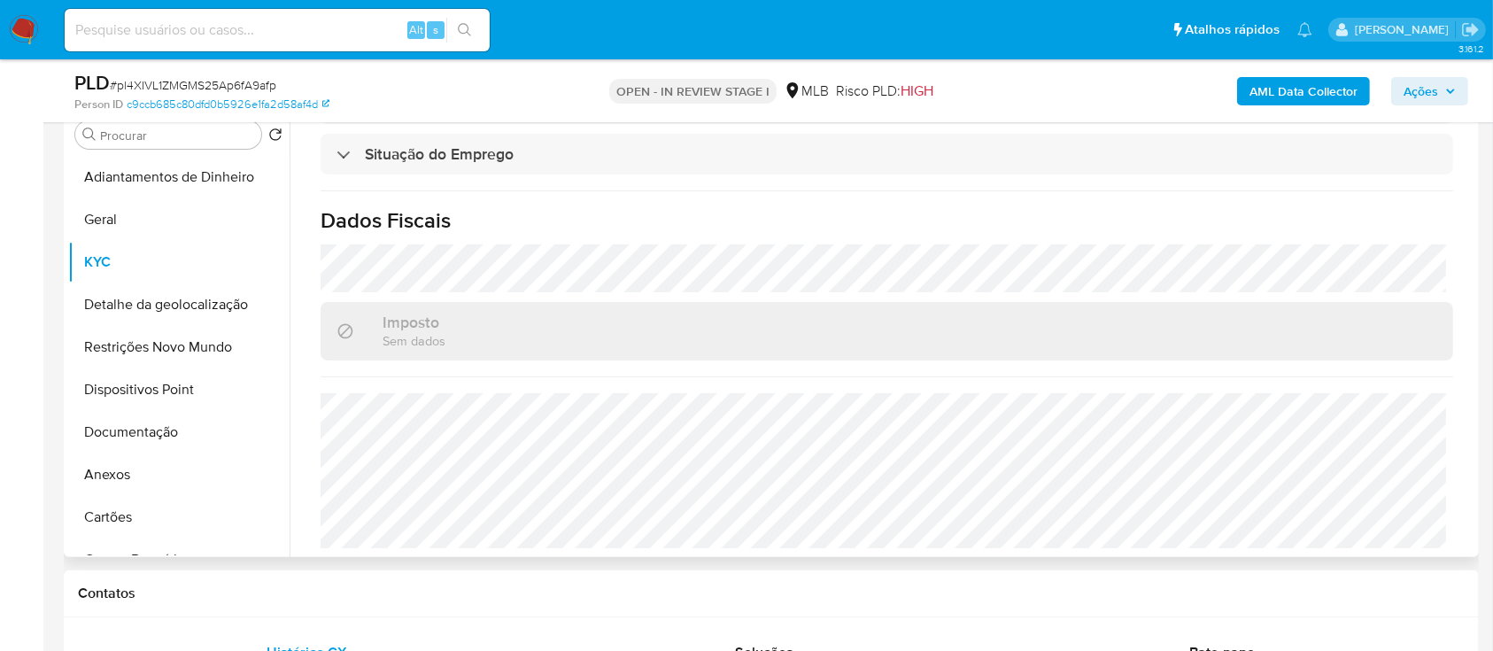
scroll to position [472, 0]
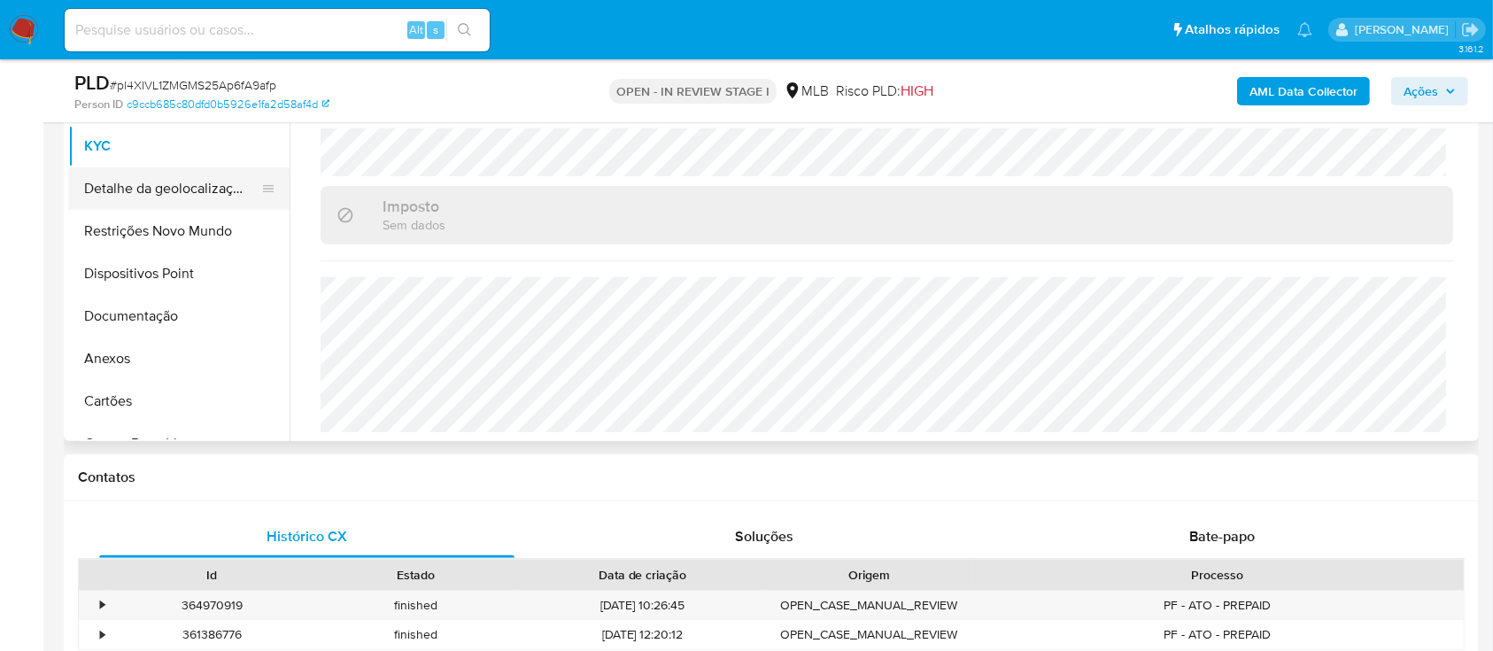
click at [120, 200] on button "Detalhe da geolocalização" at bounding box center [171, 188] width 207 height 43
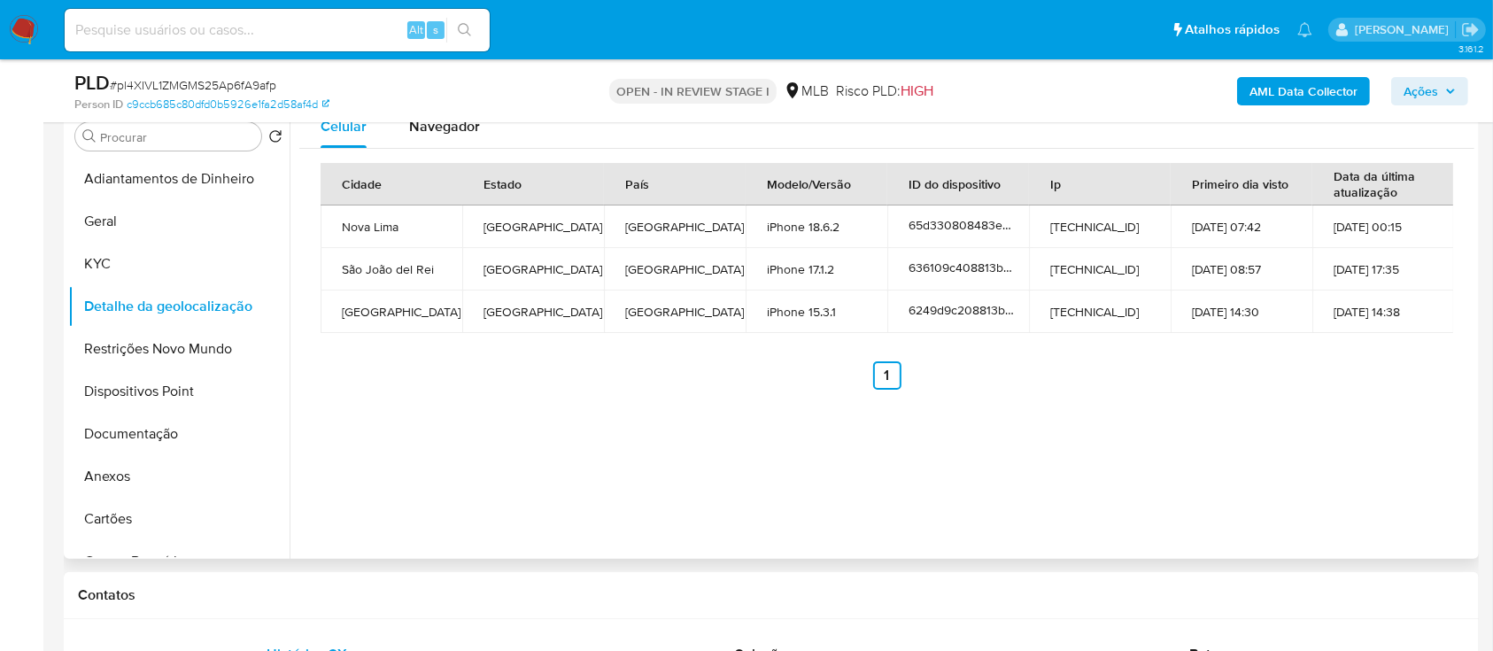
scroll to position [236, 0]
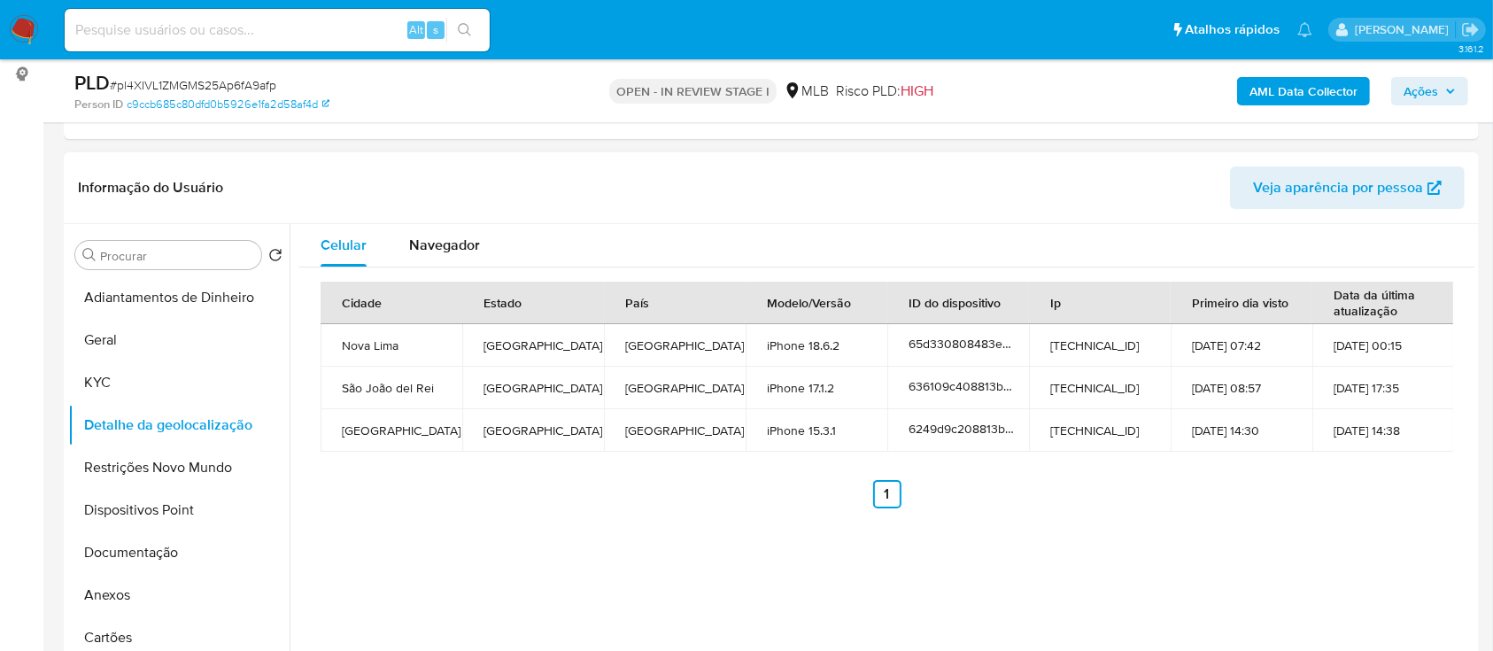
click at [1153, 492] on ul "Anterior 1 Siguiente" at bounding box center [887, 494] width 1133 height 28
click at [113, 471] on button "Restrições Novo Mundo" at bounding box center [171, 467] width 207 height 43
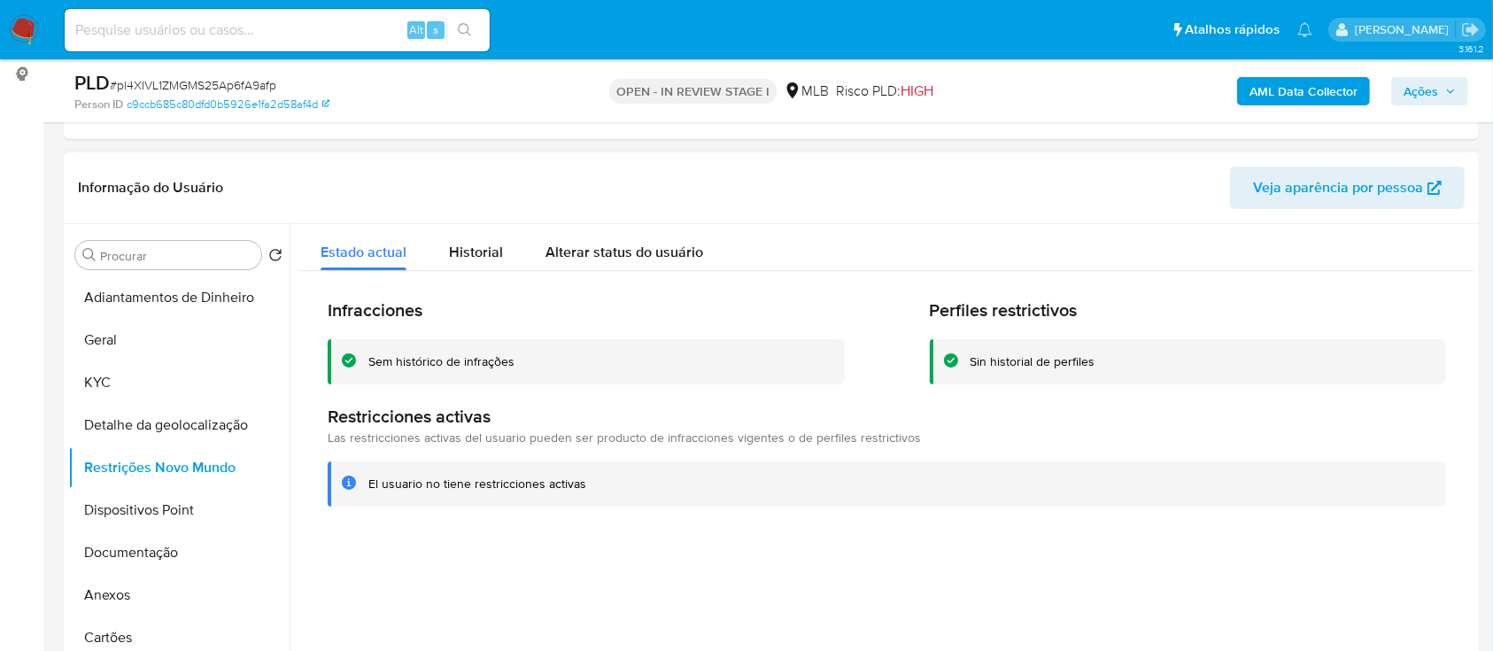
click at [224, 152] on div "Informação do Usuário Veja aparência por pessoa" at bounding box center [771, 188] width 1415 height 72
click at [112, 369] on button "KYC" at bounding box center [171, 382] width 207 height 43
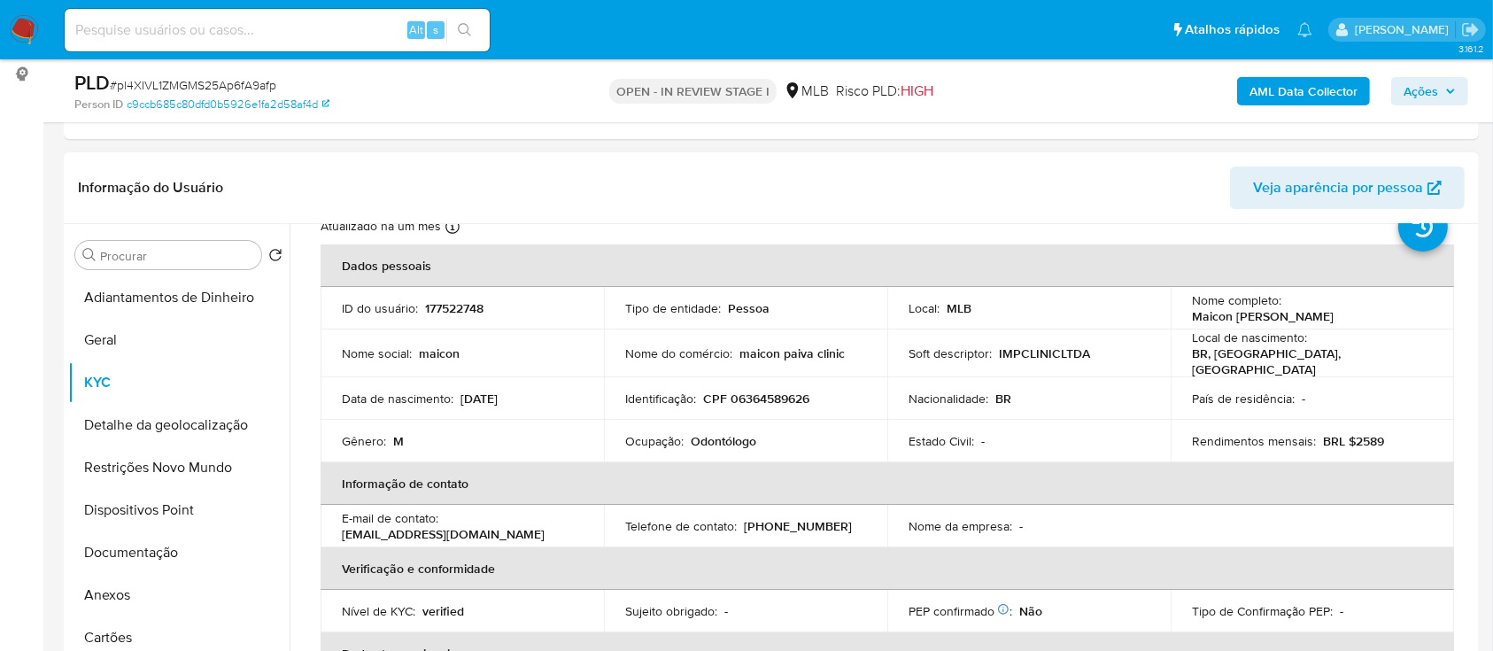
scroll to position [118, 0]
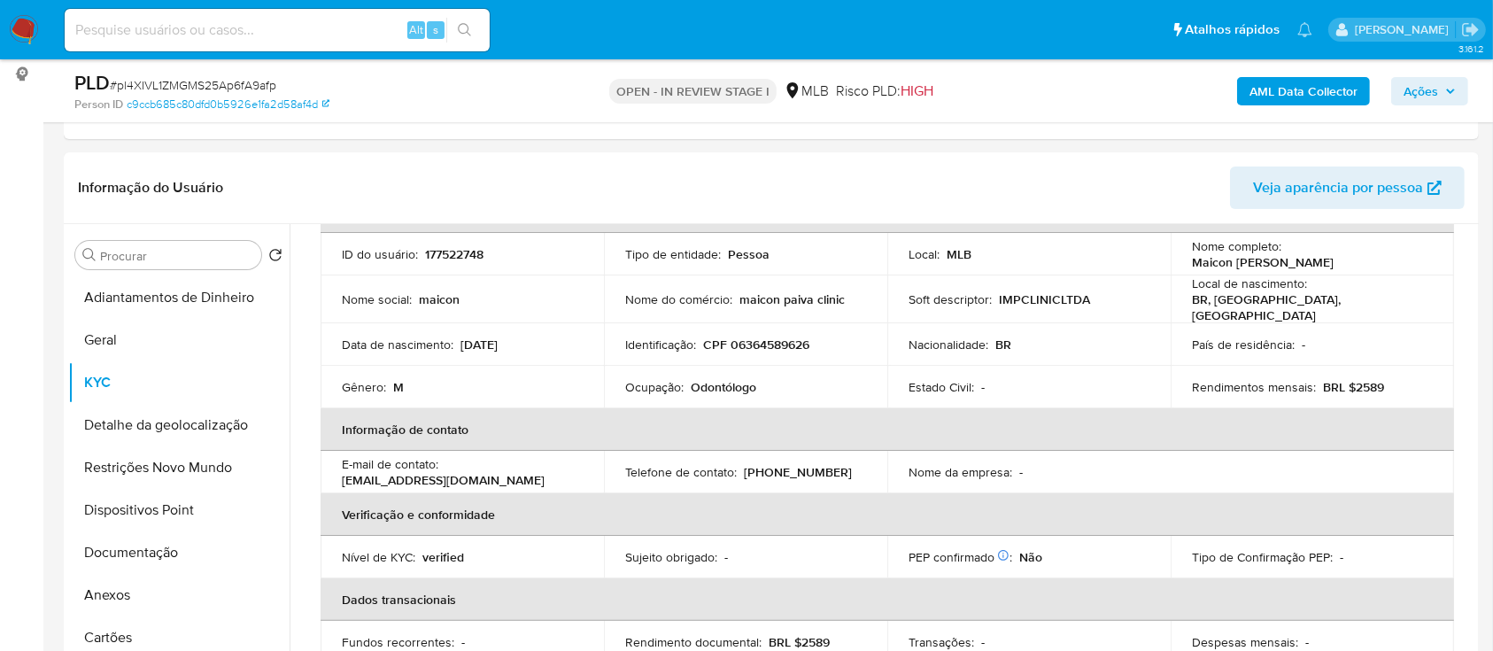
click at [176, 430] on button "Detalhe da geolocalização" at bounding box center [171, 425] width 207 height 43
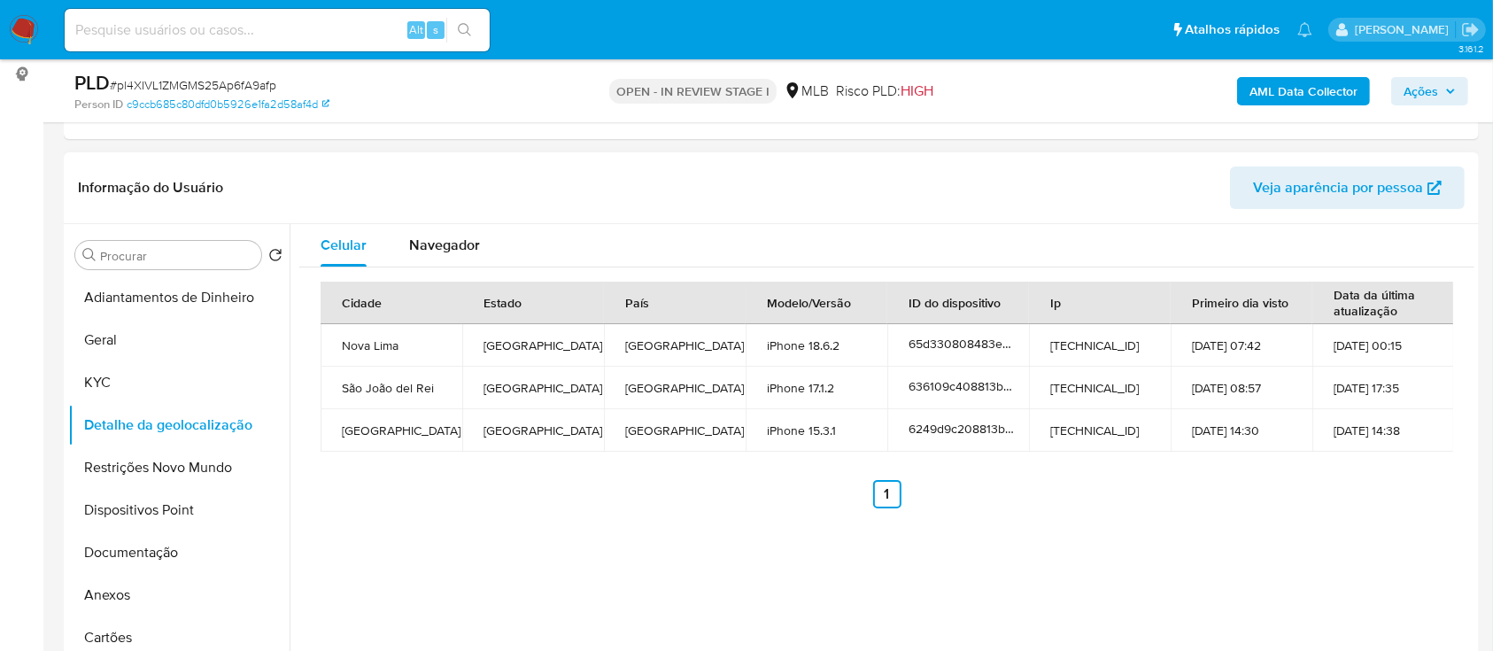
click at [1177, 488] on ul "Anterior 1 Siguiente" at bounding box center [887, 494] width 1133 height 28
click at [172, 467] on button "Restrições Novo Mundo" at bounding box center [171, 467] width 207 height 43
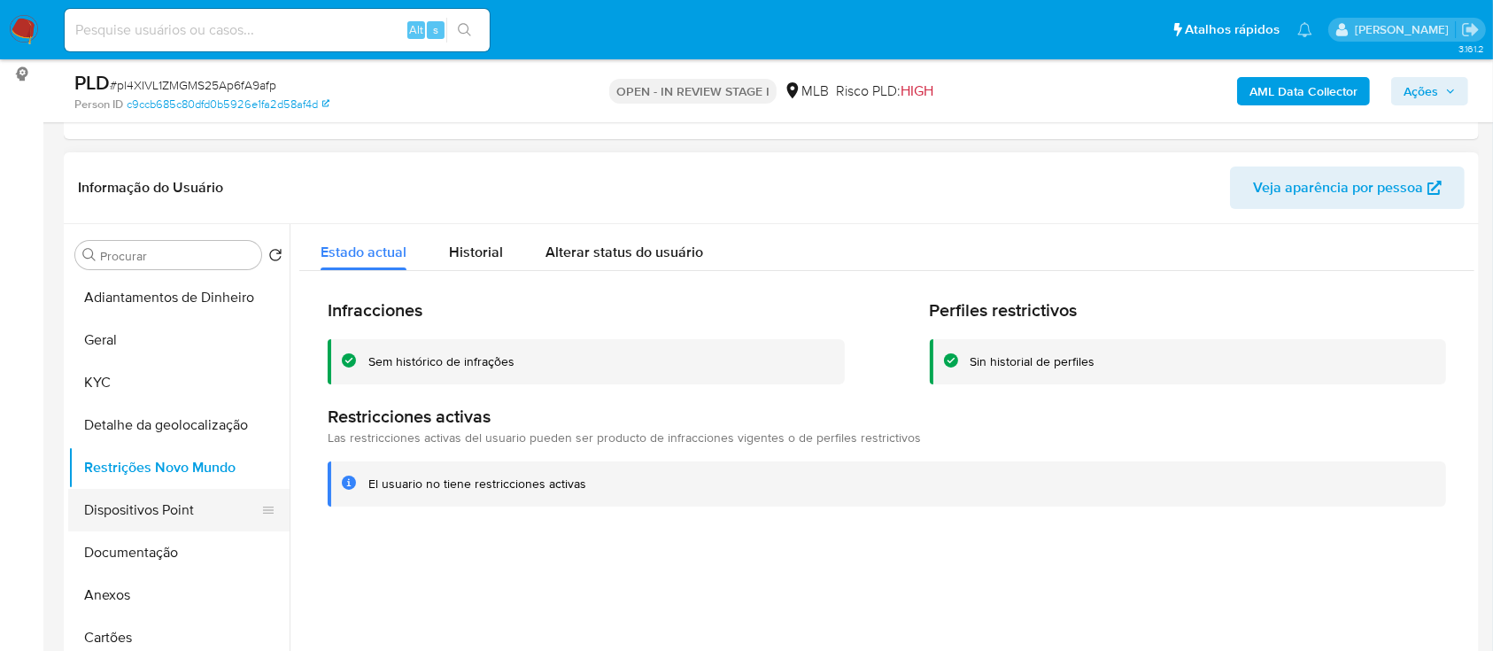
click at [118, 509] on button "Dispositivos Point" at bounding box center [171, 510] width 207 height 43
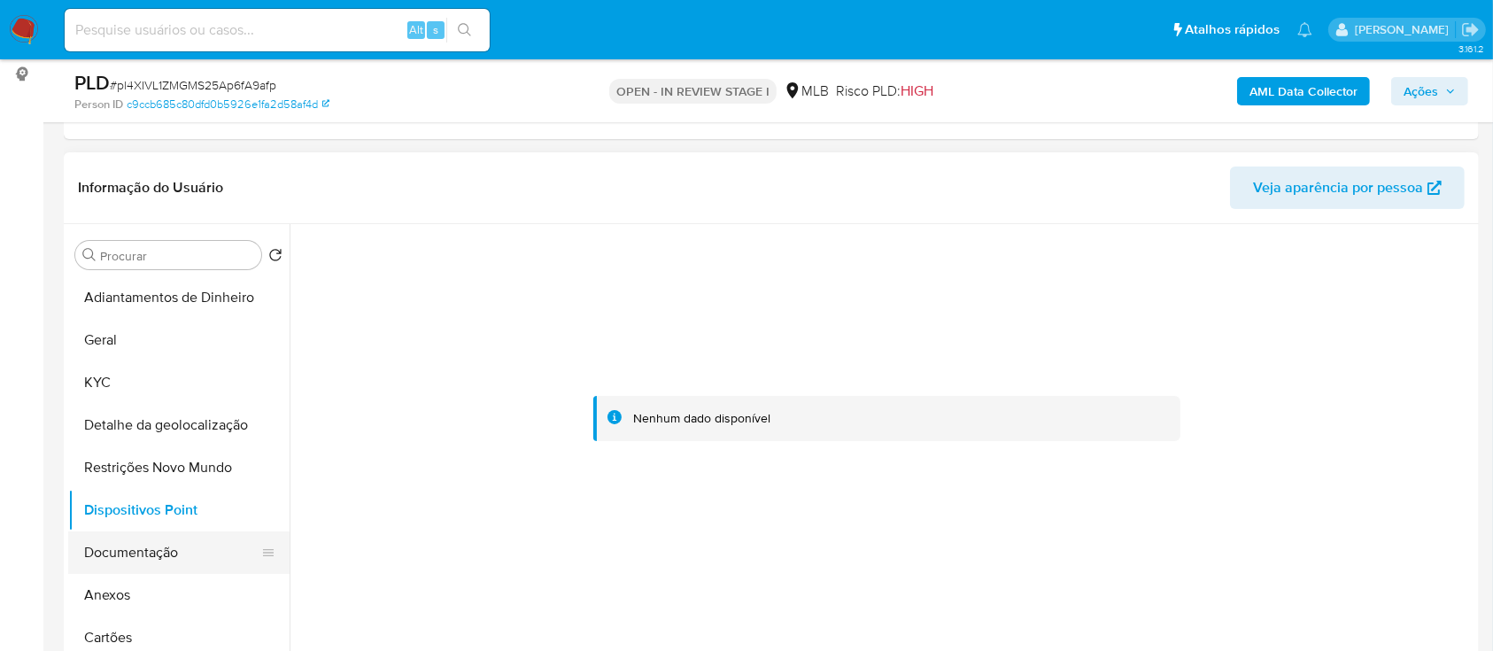
click at [172, 549] on button "Documentação" at bounding box center [171, 552] width 207 height 43
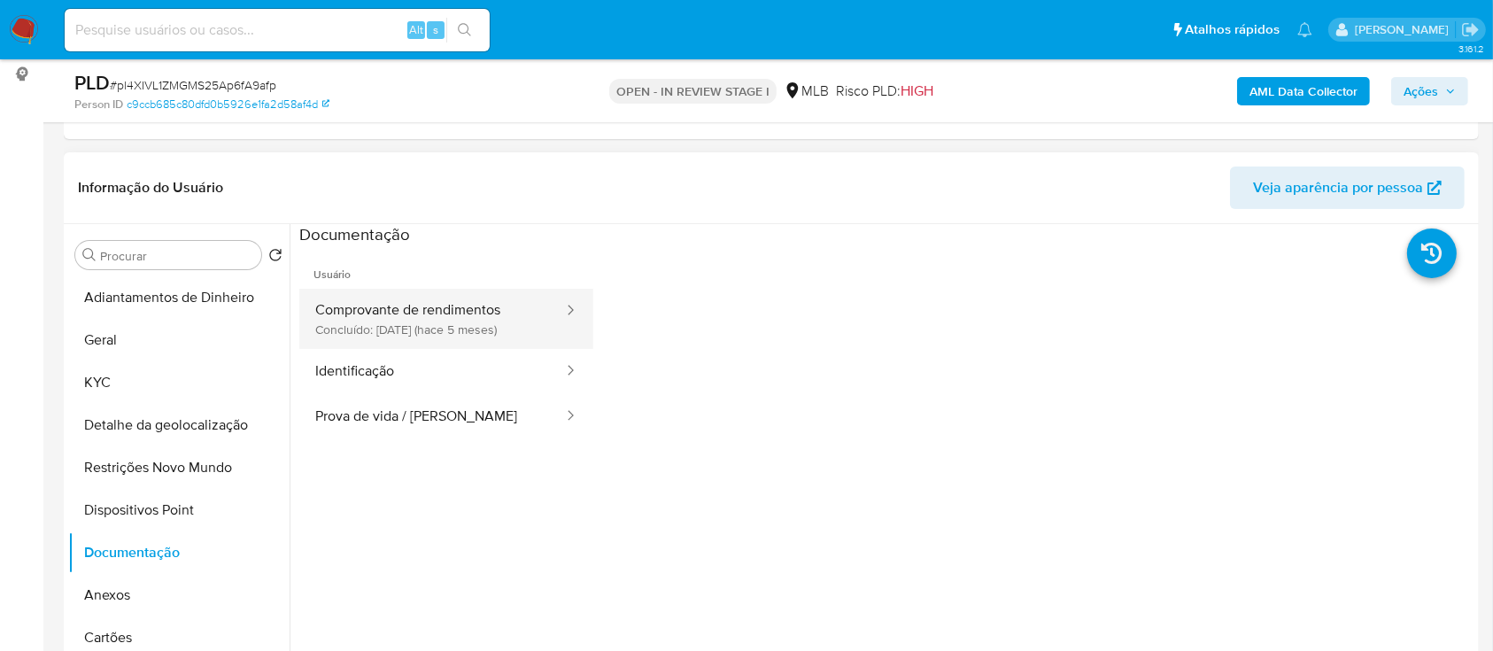
click at [453, 312] on button "Comprovante de rendimentos Concluído: [DATE] (hace 5 meses)" at bounding box center [432, 319] width 266 height 60
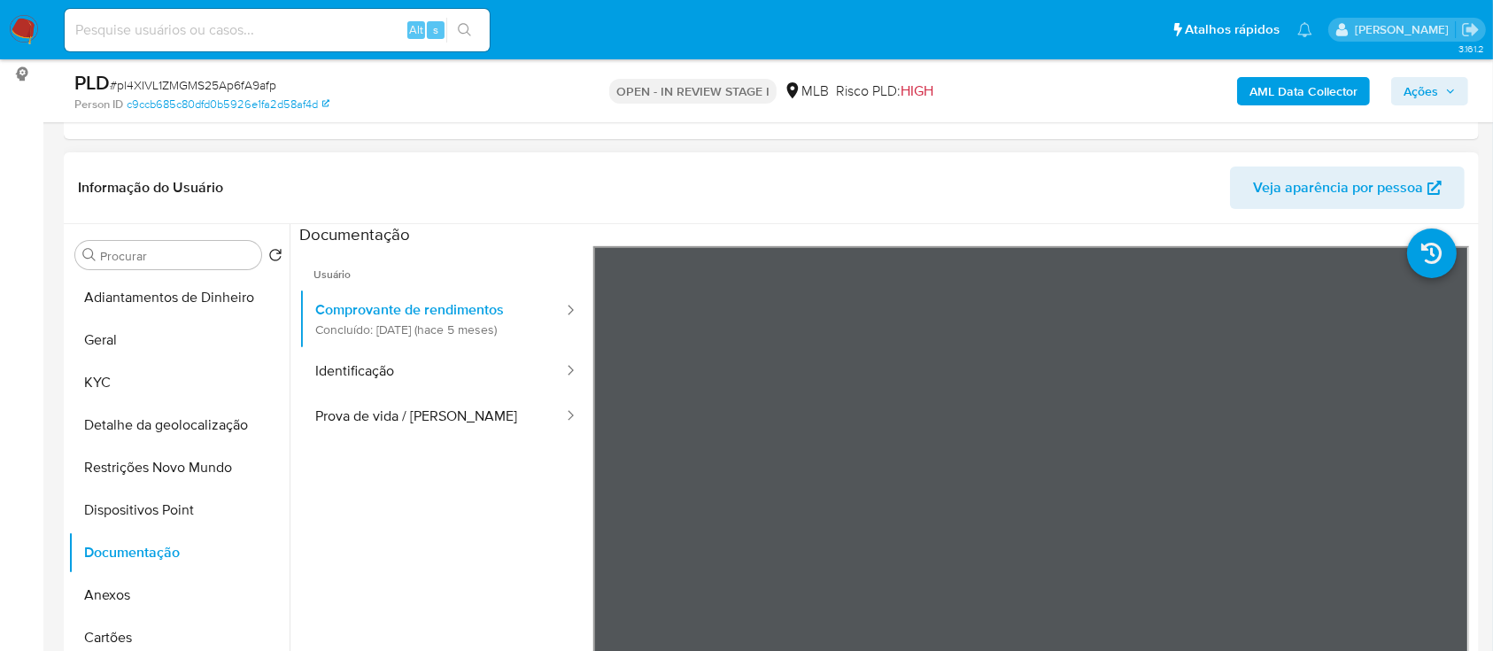
click at [434, 563] on ul "Usuário Comprovante de rendimentos Concluído: [DATE] (hace 5 meses) Identificaç…" at bounding box center [446, 501] width 294 height 510
